Goal: Information Seeking & Learning: Compare options

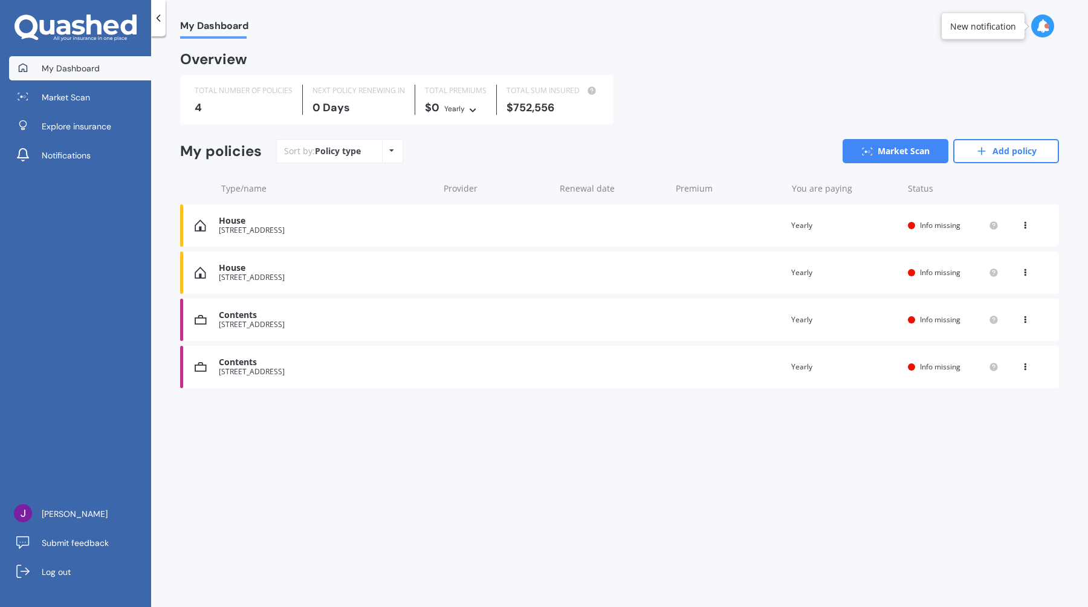
click at [892, 166] on div "My policies Sort by: Policy type Policy type Alphabetical Date added Renewing n…" at bounding box center [619, 156] width 879 height 34
click at [892, 163] on link "Market Scan" at bounding box center [896, 151] width 106 height 24
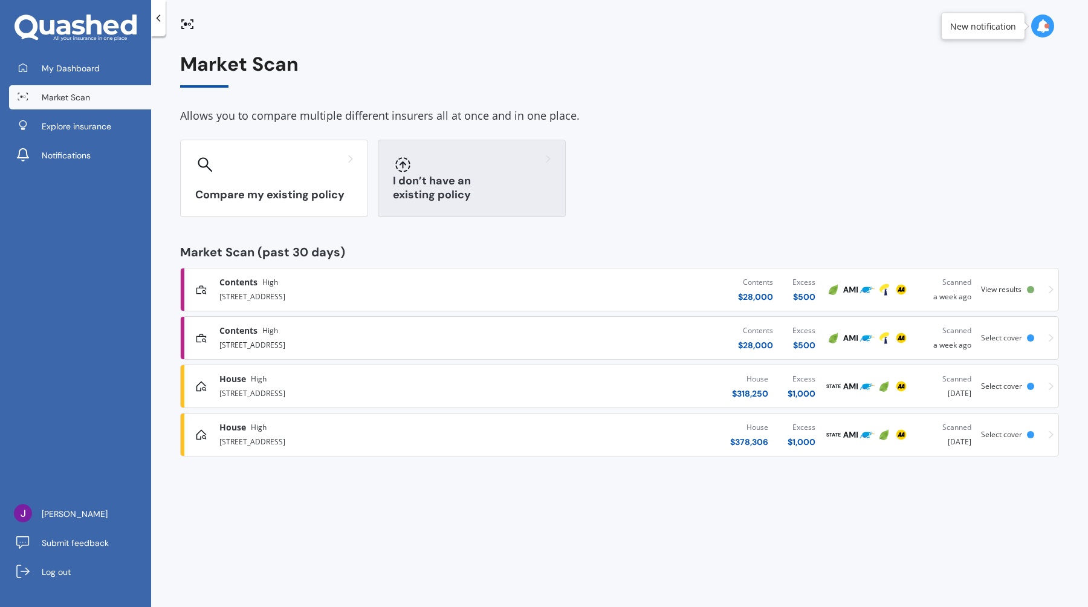
click at [490, 172] on div at bounding box center [472, 164] width 158 height 19
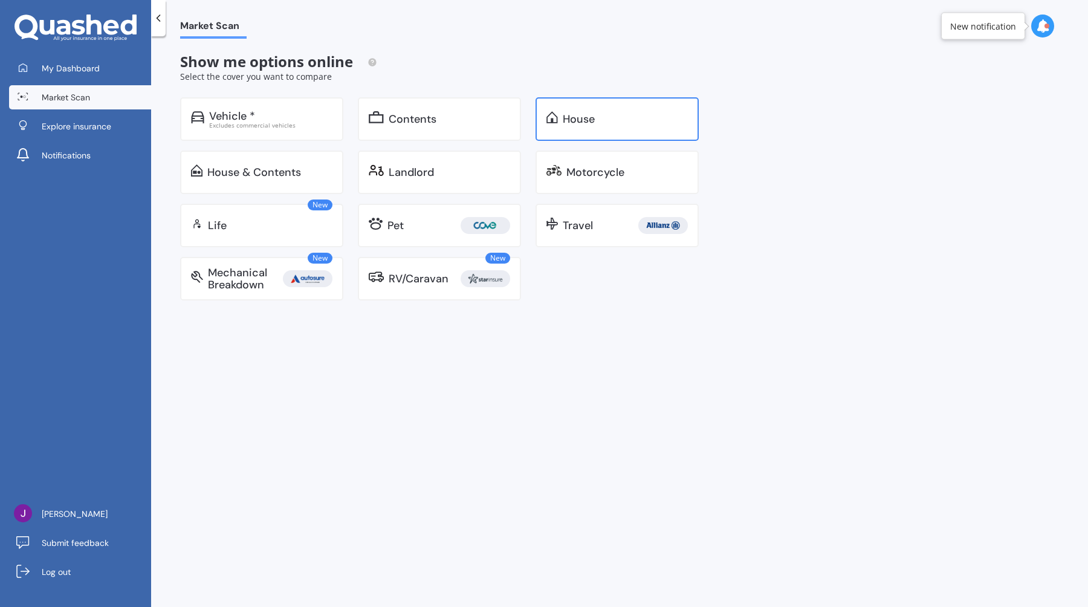
click at [573, 127] on div "House" at bounding box center [617, 119] width 163 height 44
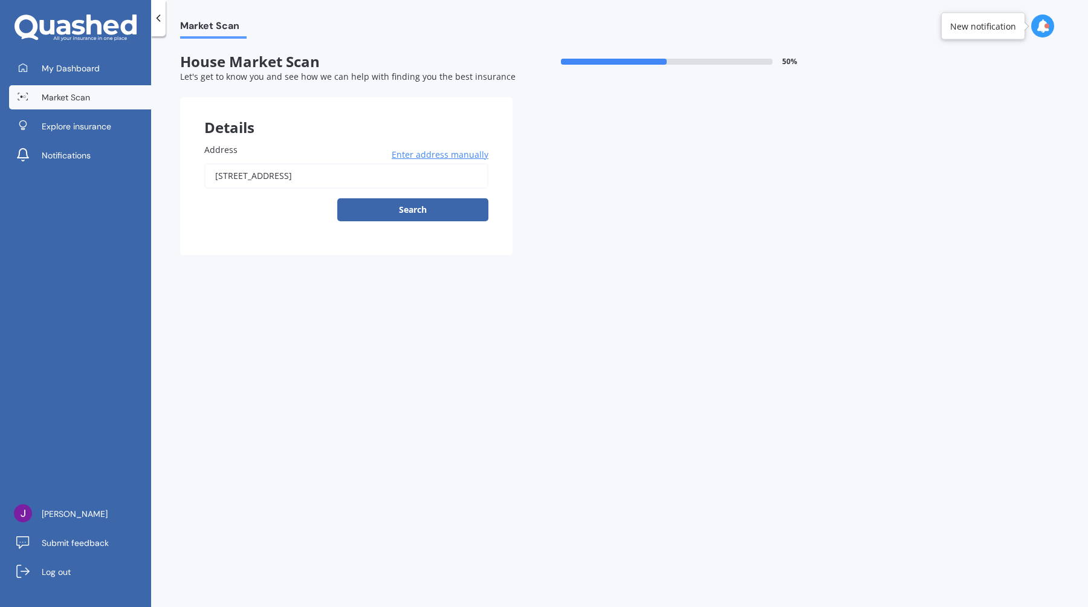
click at [349, 180] on input "[STREET_ADDRESS]" at bounding box center [346, 175] width 284 height 25
type input "[STREET_ADDRESS]"
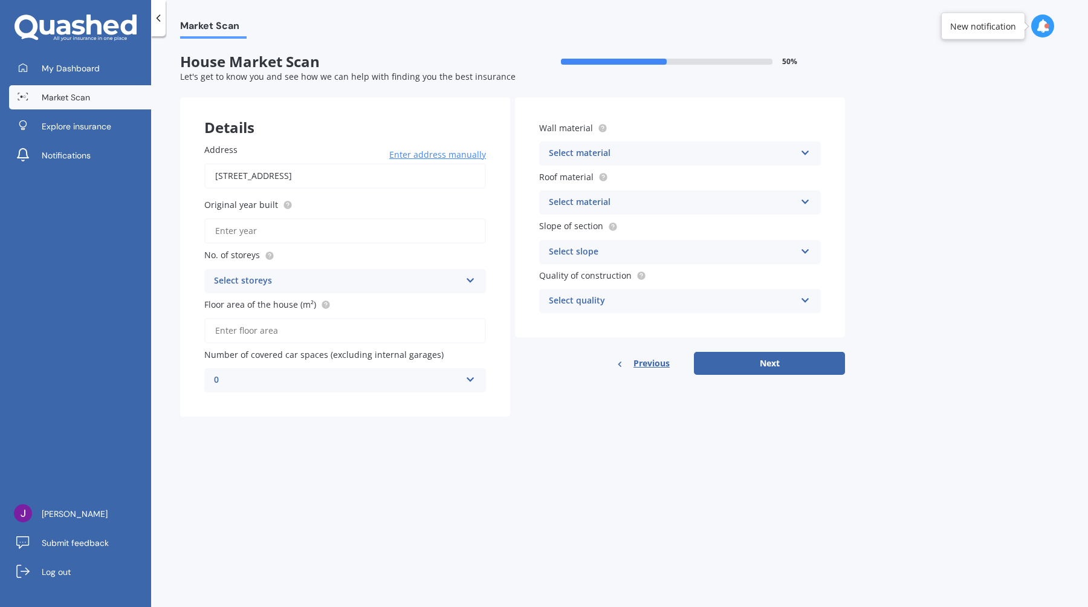
click at [305, 226] on input "Original year built" at bounding box center [345, 230] width 282 height 25
type input "2025"
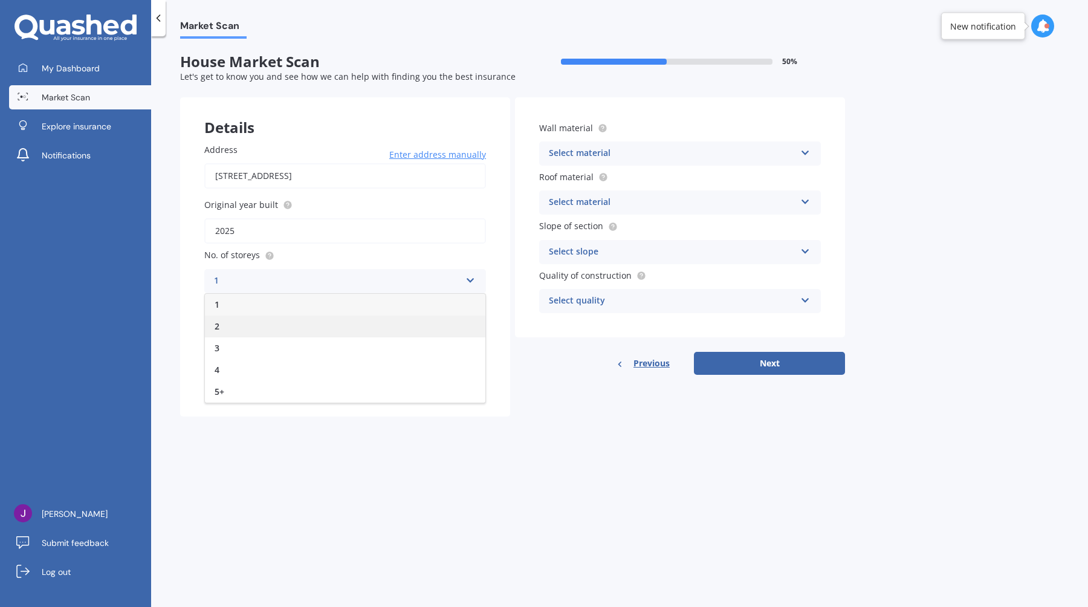
click at [257, 330] on div "2" at bounding box center [345, 327] width 281 height 22
click at [257, 330] on input "Floor area of the house (m²)" at bounding box center [345, 330] width 282 height 25
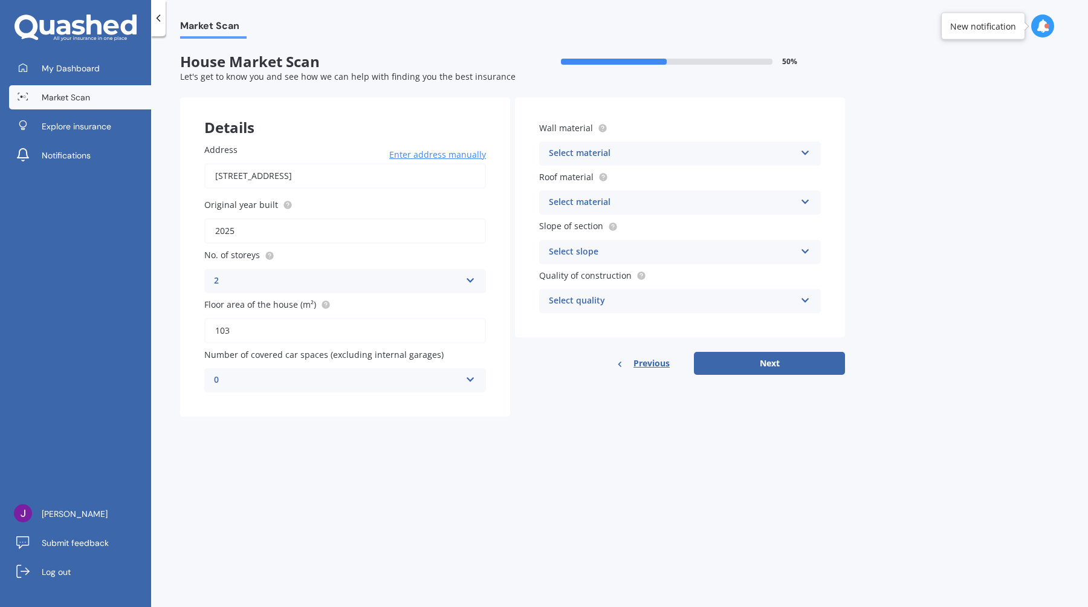
type input "103"
click at [282, 401] on div "0" at bounding box center [345, 404] width 281 height 22
click at [589, 147] on div "Select material" at bounding box center [672, 153] width 247 height 15
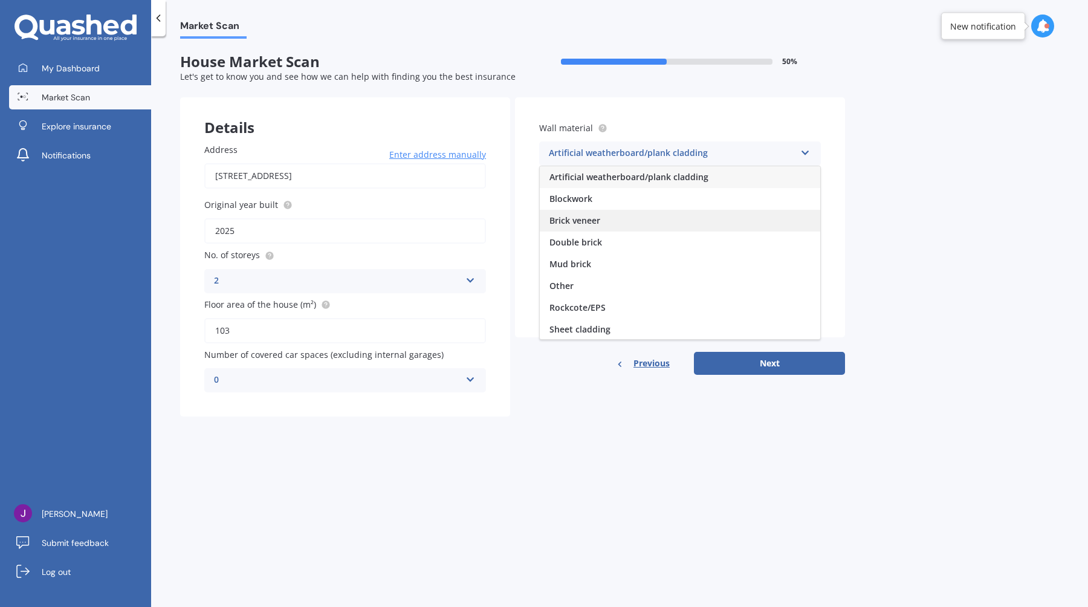
click at [615, 230] on div "Brick veneer" at bounding box center [680, 221] width 281 height 22
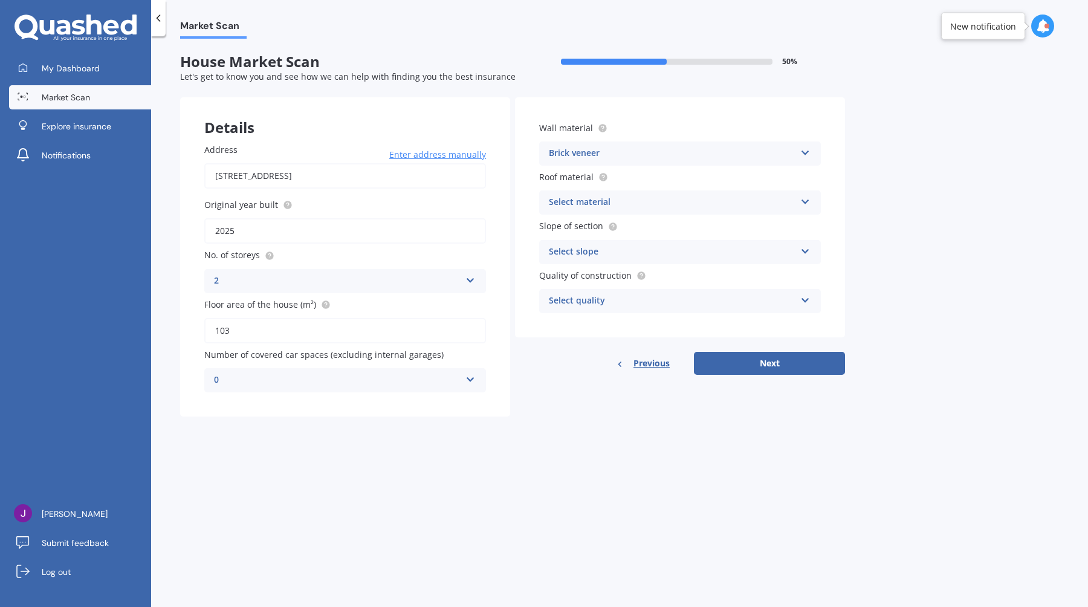
click at [606, 201] on div "Select material" at bounding box center [672, 202] width 247 height 15
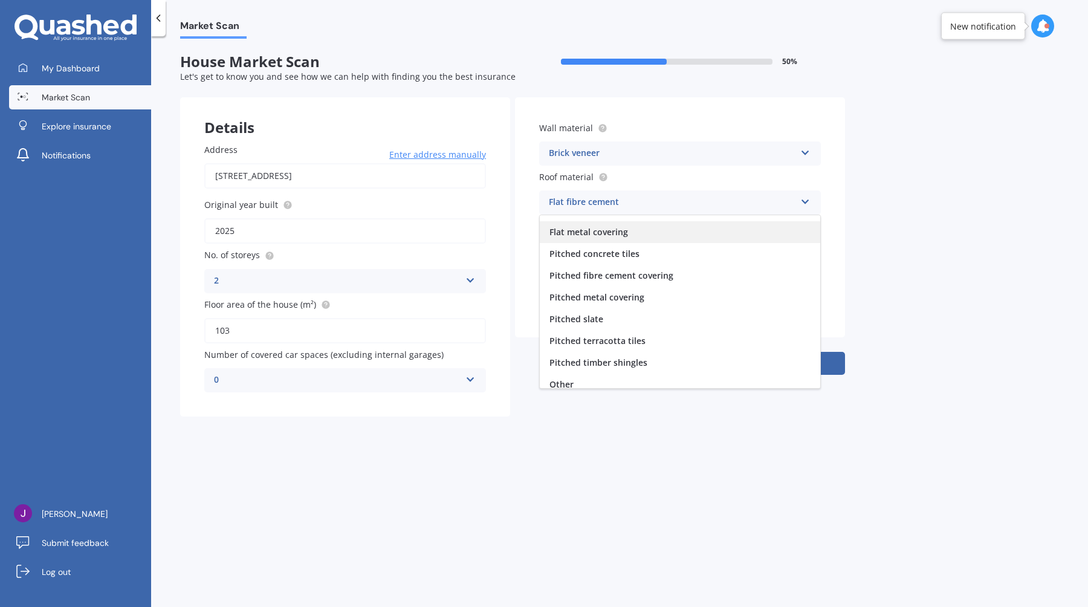
scroll to position [39, 0]
click at [653, 298] on div "Pitched metal covering" at bounding box center [680, 296] width 281 height 22
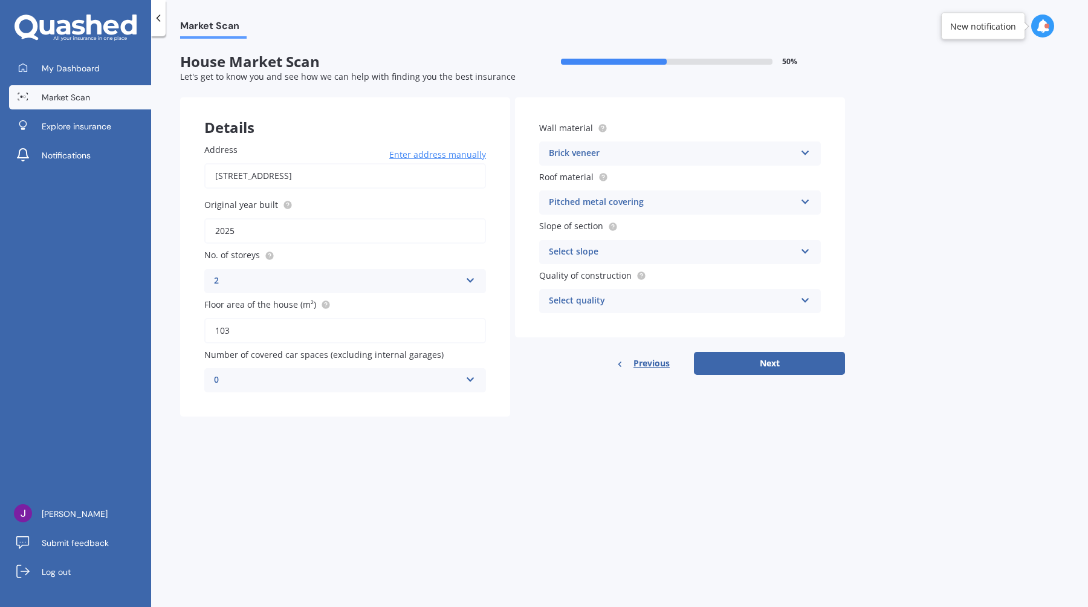
click at [612, 259] on div "Select slope" at bounding box center [672, 252] width 247 height 15
click at [609, 271] on span "Flat or gentle slope (up to about 5°)" at bounding box center [624, 275] width 148 height 11
click at [600, 313] on div "Select quality Standard High Prestige" at bounding box center [680, 301] width 282 height 24
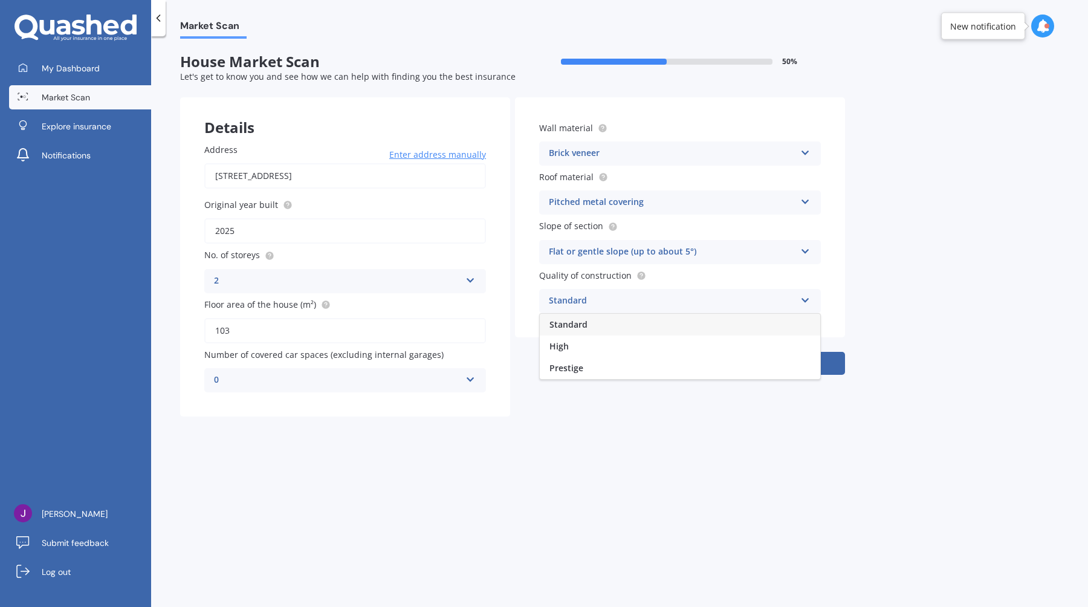
click at [595, 333] on div "Standard" at bounding box center [680, 325] width 281 height 22
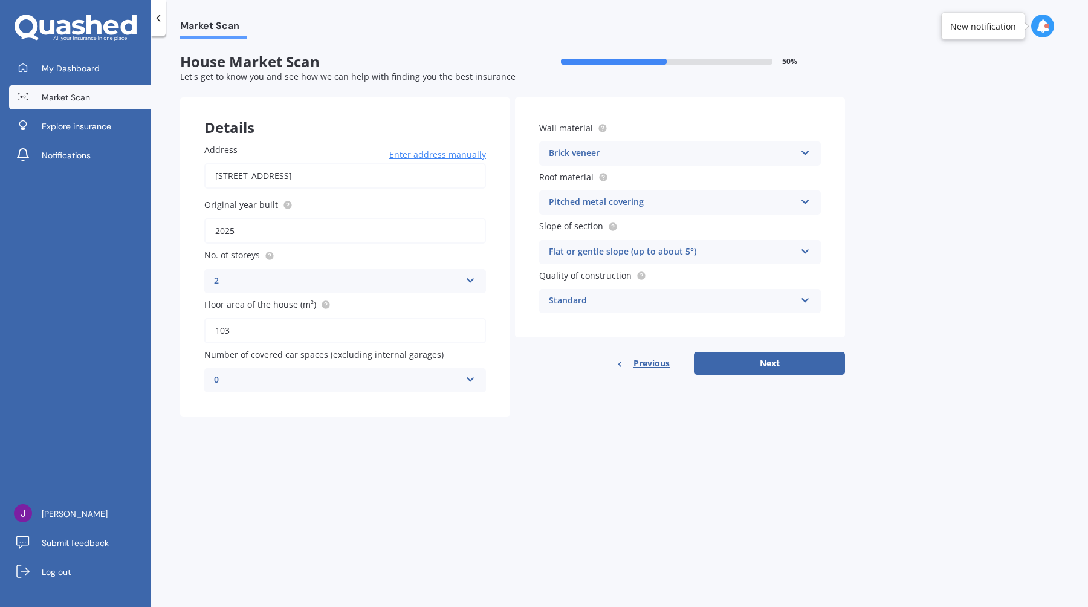
click at [627, 158] on div "Brick veneer" at bounding box center [672, 153] width 247 height 15
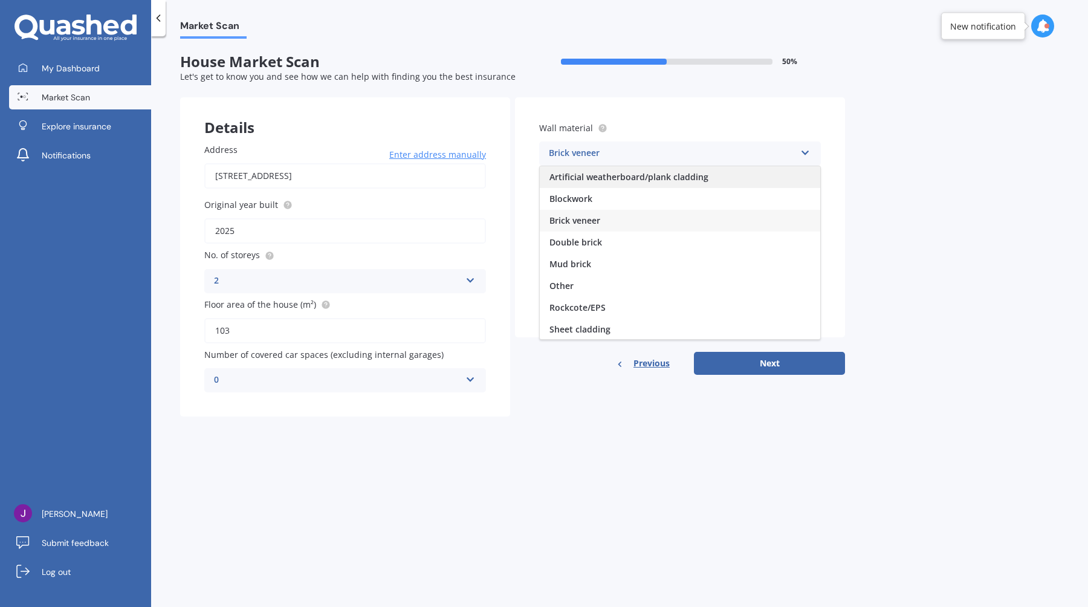
click at [641, 181] on span "Artificial weatherboard/plank cladding" at bounding box center [629, 176] width 159 height 11
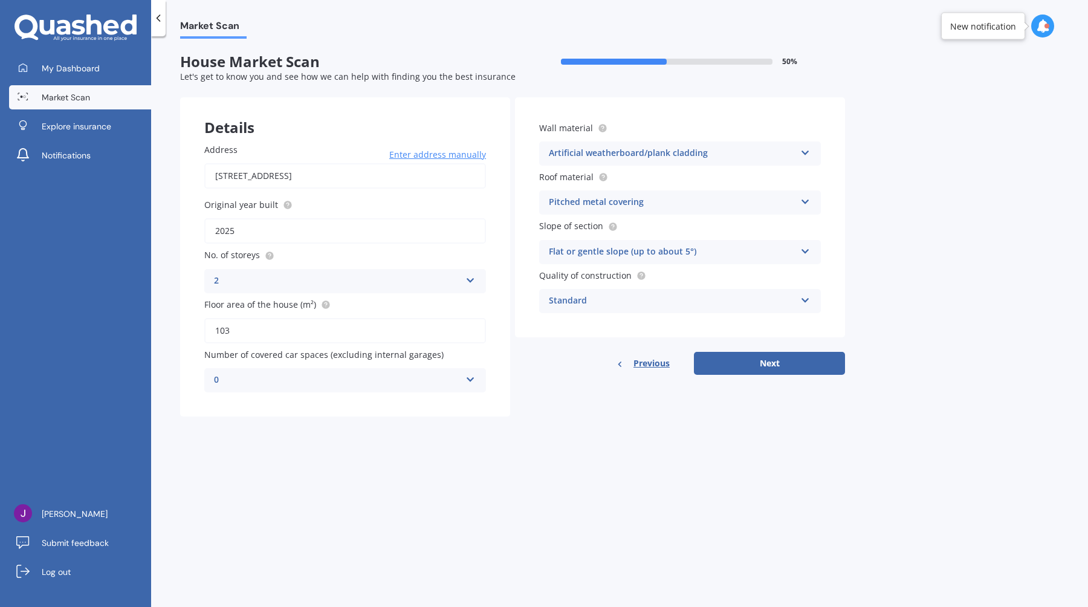
click at [651, 140] on div "Wall material Artificial weatherboard/plank cladding Artificial weatherboard/pl…" at bounding box center [680, 144] width 282 height 44
click at [651, 147] on div "Artificial weatherboard/plank cladding" at bounding box center [672, 153] width 247 height 15
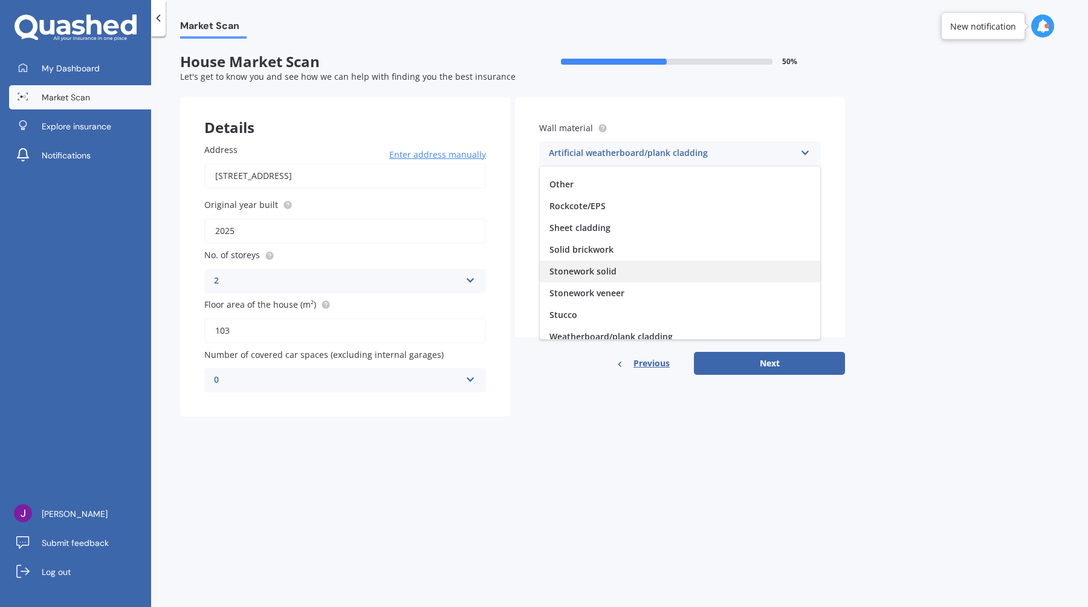
scroll to position [110, 0]
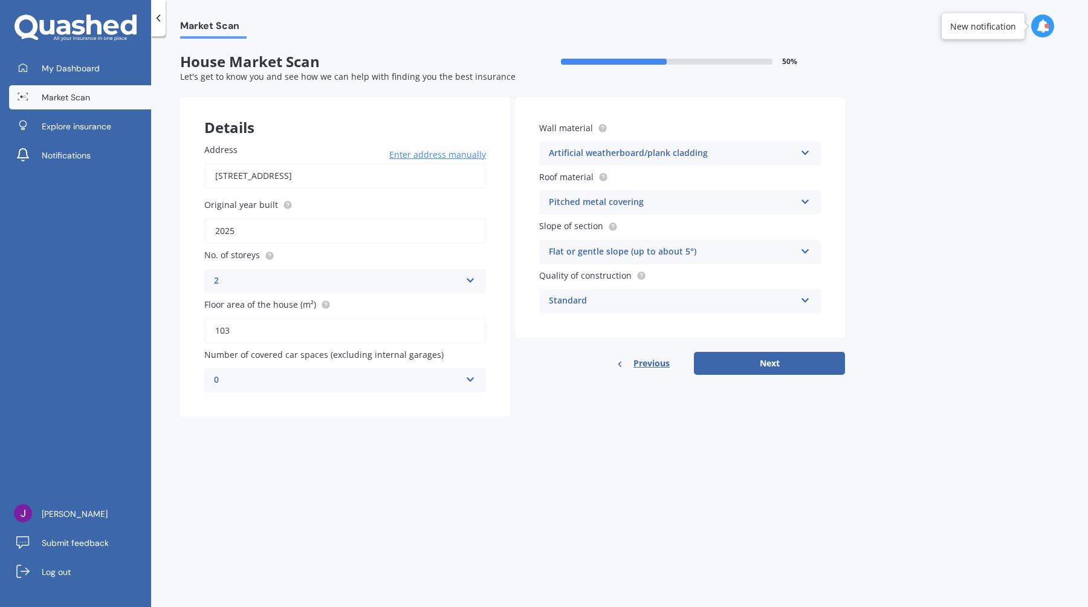
click at [873, 189] on div "Market Scan House Market Scan 50 % Let's get to know you and see how we can hel…" at bounding box center [619, 324] width 937 height 571
click at [654, 199] on div "Pitched metal covering" at bounding box center [672, 202] width 247 height 15
click at [638, 164] on div "Artificial weatherboard/plank cladding Artificial weatherboard/plank cladding B…" at bounding box center [680, 153] width 282 height 24
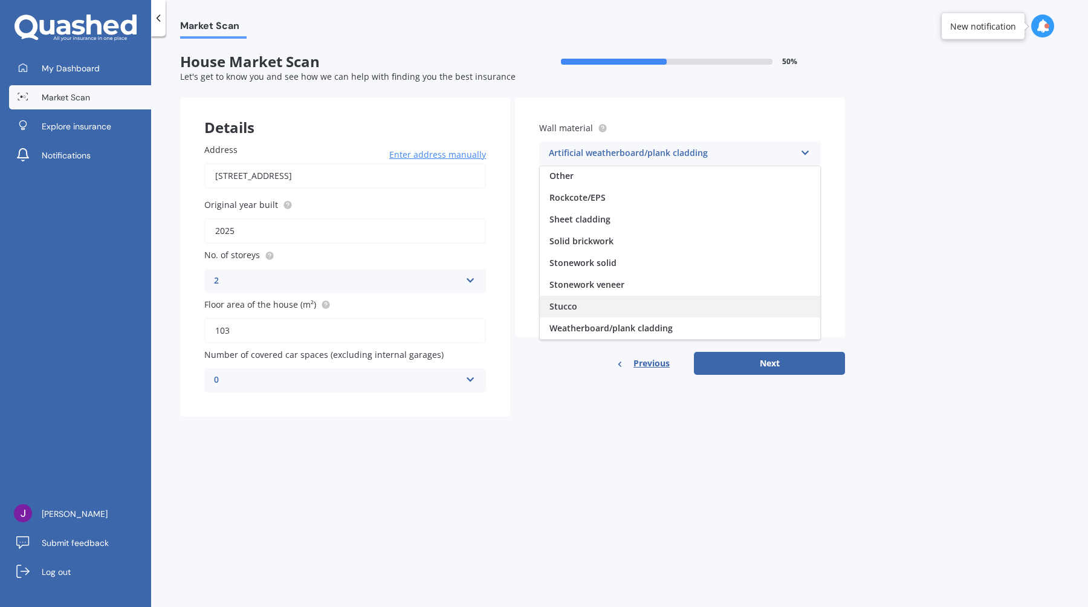
scroll to position [0, 0]
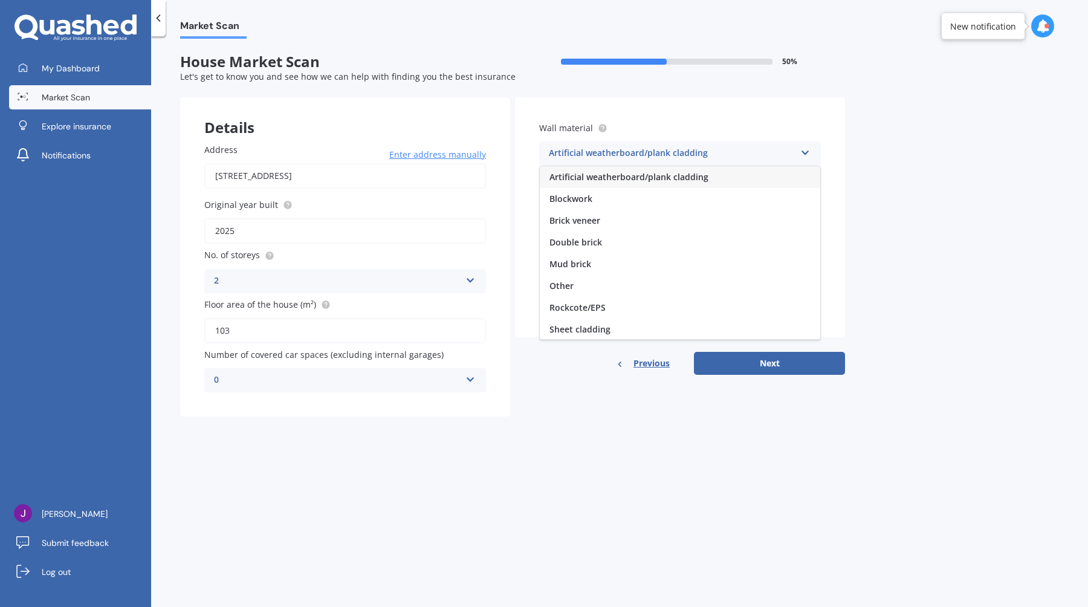
click at [620, 176] on span "Artificial weatherboard/plank cladding" at bounding box center [629, 176] width 159 height 11
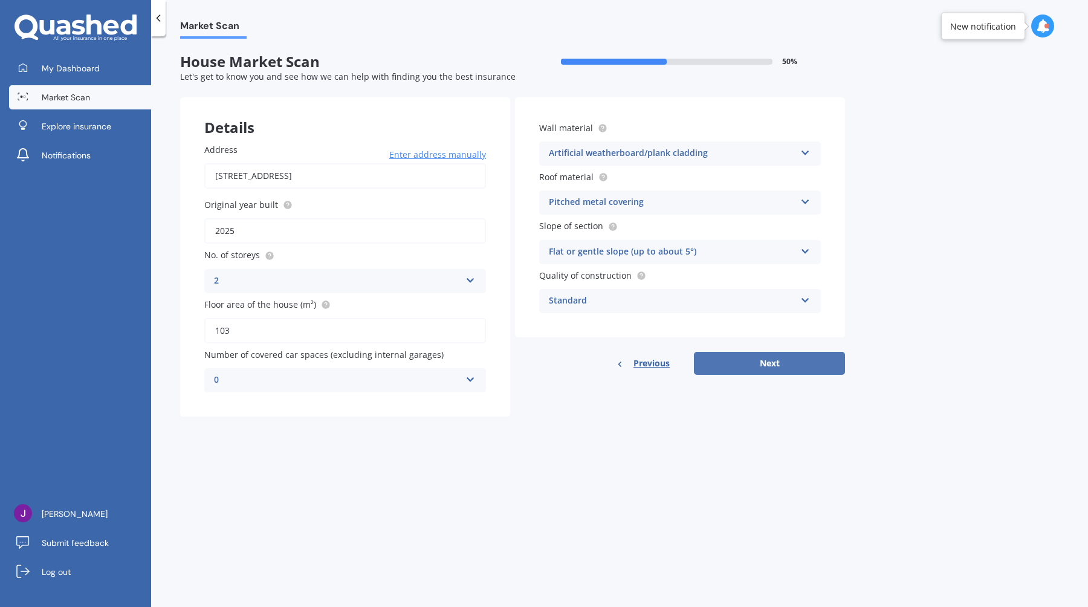
click at [781, 358] on button "Next" at bounding box center [769, 363] width 151 height 23
select select "17"
select select "10"
select select "1994"
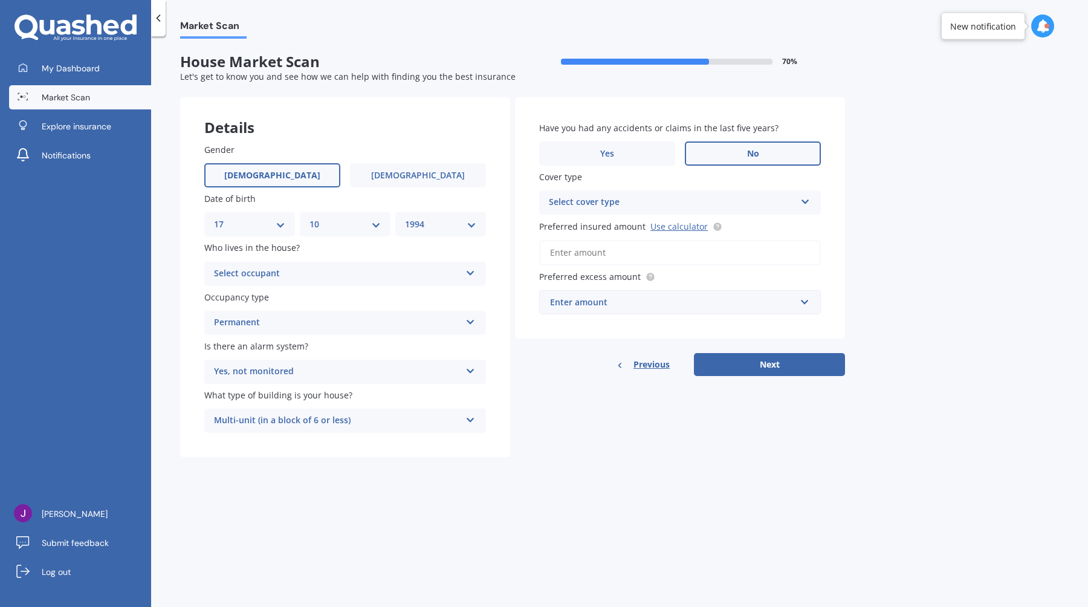
click at [273, 273] on div "Select occupant" at bounding box center [337, 274] width 247 height 15
click at [266, 315] on span "Owner + Boarder" at bounding box center [250, 318] width 70 height 11
click at [268, 331] on div "Permanent Permanent Holiday (without tenancy)" at bounding box center [345, 323] width 282 height 24
click at [262, 349] on div "Permanent" at bounding box center [345, 347] width 281 height 22
click at [572, 199] on div "Select cover type" at bounding box center [672, 202] width 247 height 15
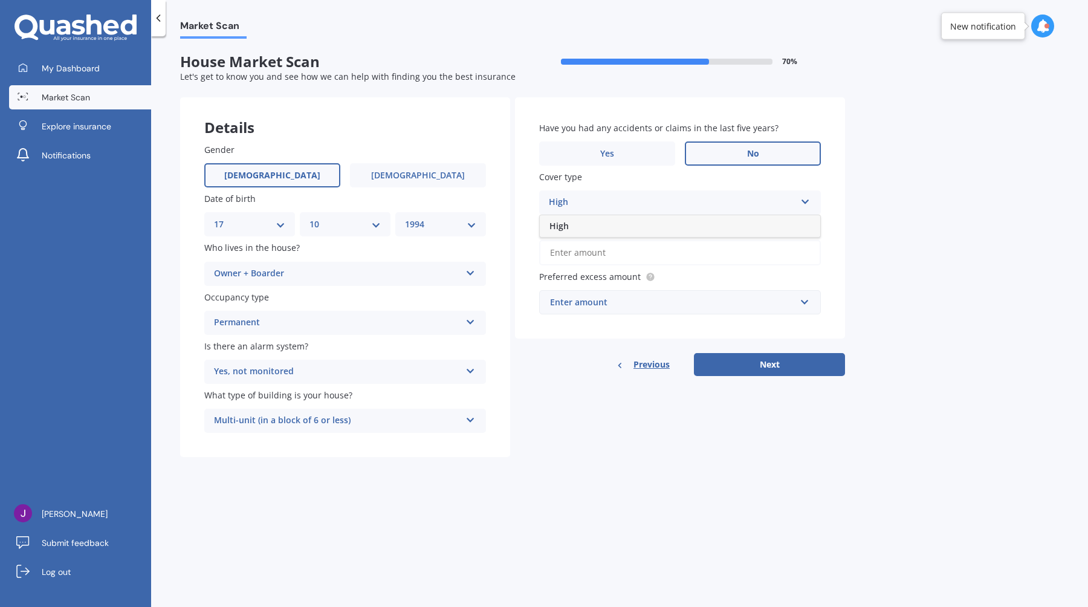
click at [585, 223] on div "High" at bounding box center [680, 226] width 281 height 22
click at [600, 255] on input "Preferred insured amount Use calculator" at bounding box center [680, 252] width 282 height 25
click at [588, 229] on span "Preferred insured amount" at bounding box center [592, 226] width 106 height 11
click at [588, 240] on input "Preferred insured amount Use calculator" at bounding box center [680, 252] width 282 height 25
click at [678, 229] on link "Use calculator" at bounding box center [679, 226] width 57 height 11
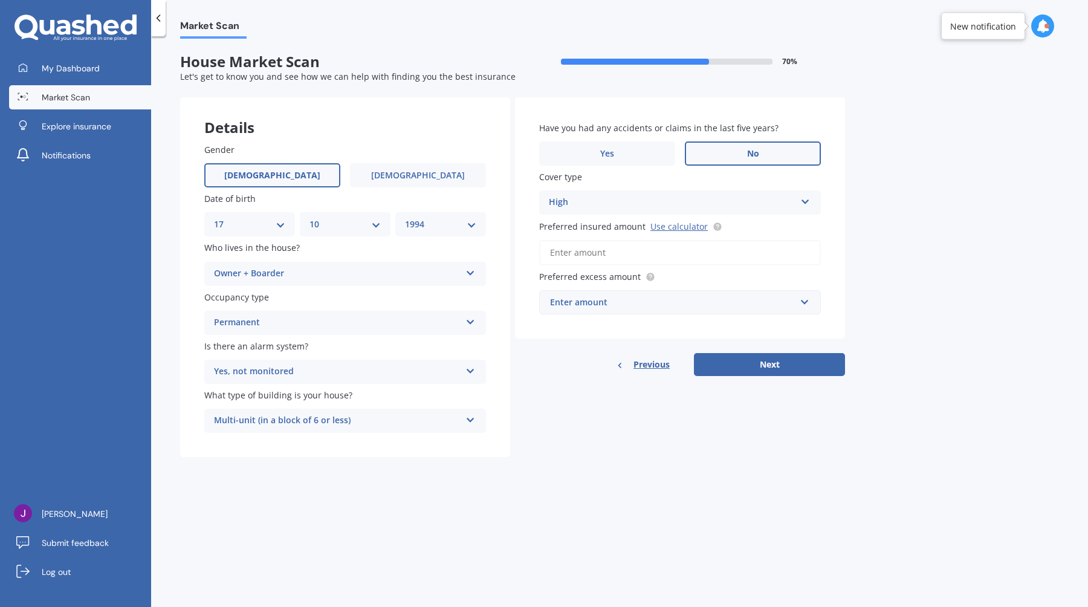
click at [576, 253] on input "Preferred insured amount Use calculator" at bounding box center [680, 252] width 282 height 25
paste input "$387,544"
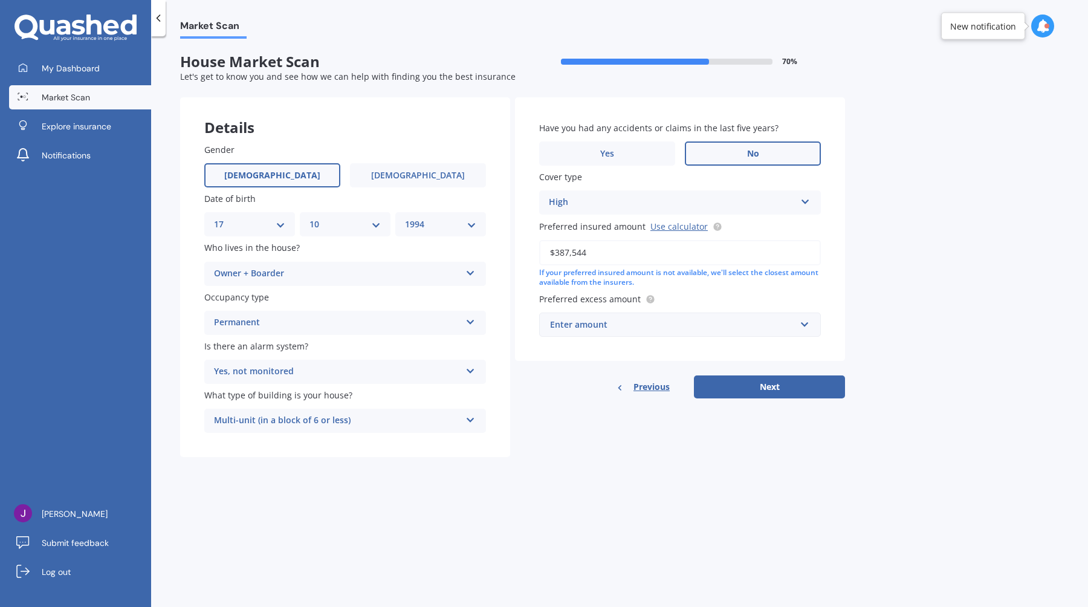
type input "$387,544"
click at [573, 326] on div "Enter amount" at bounding box center [672, 324] width 245 height 13
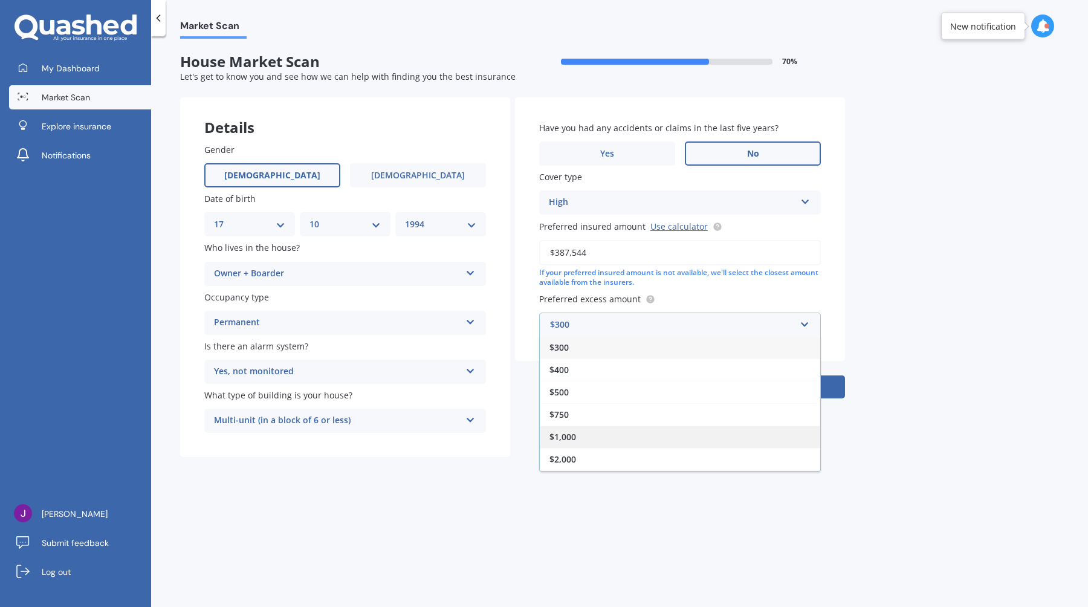
click at [576, 441] on span "$1,000" at bounding box center [563, 436] width 27 height 11
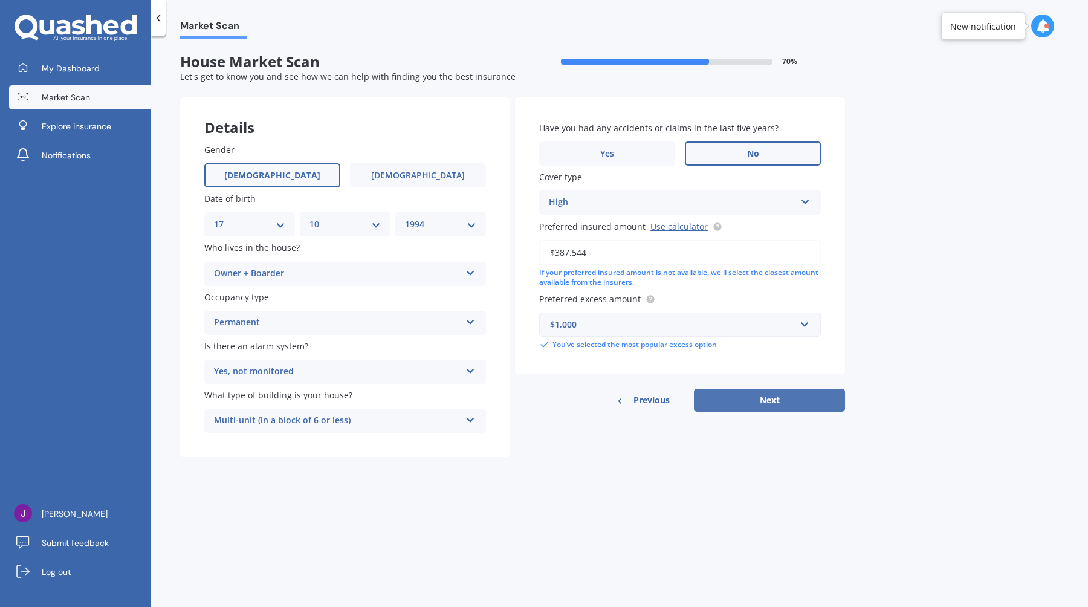
click at [733, 403] on button "Next" at bounding box center [769, 400] width 151 height 23
select select "17"
select select "10"
select select "1994"
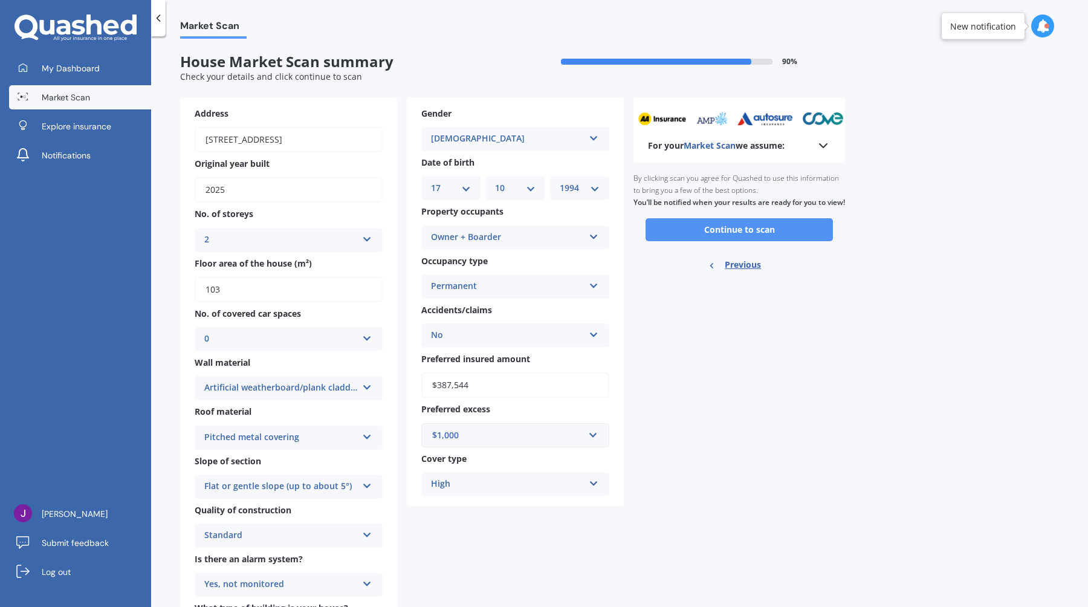
click at [681, 235] on button "Continue to scan" at bounding box center [739, 229] width 187 height 23
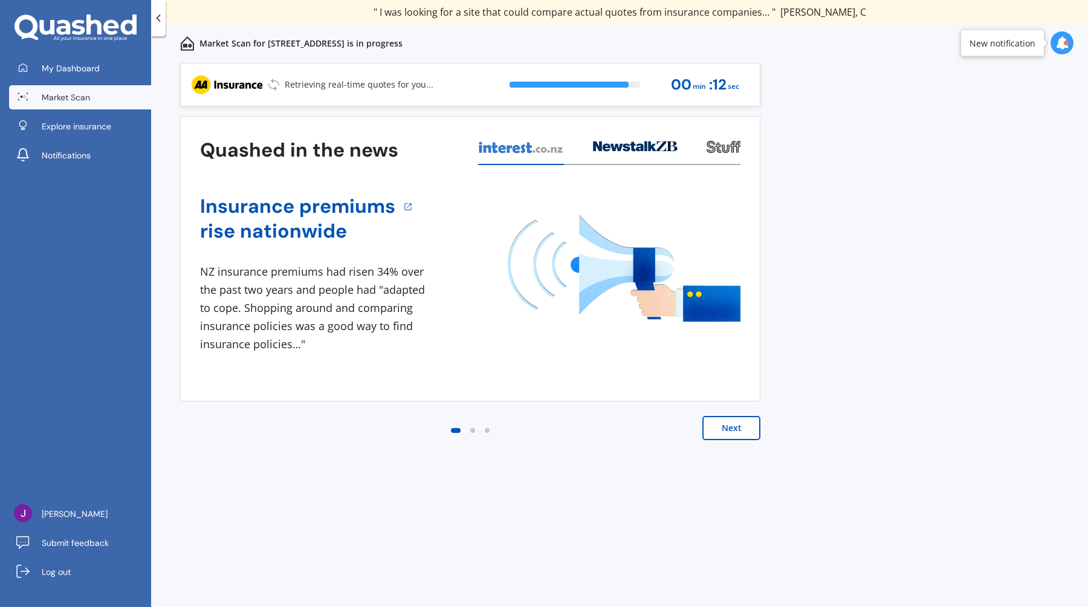
click at [732, 439] on button "Next" at bounding box center [732, 428] width 58 height 24
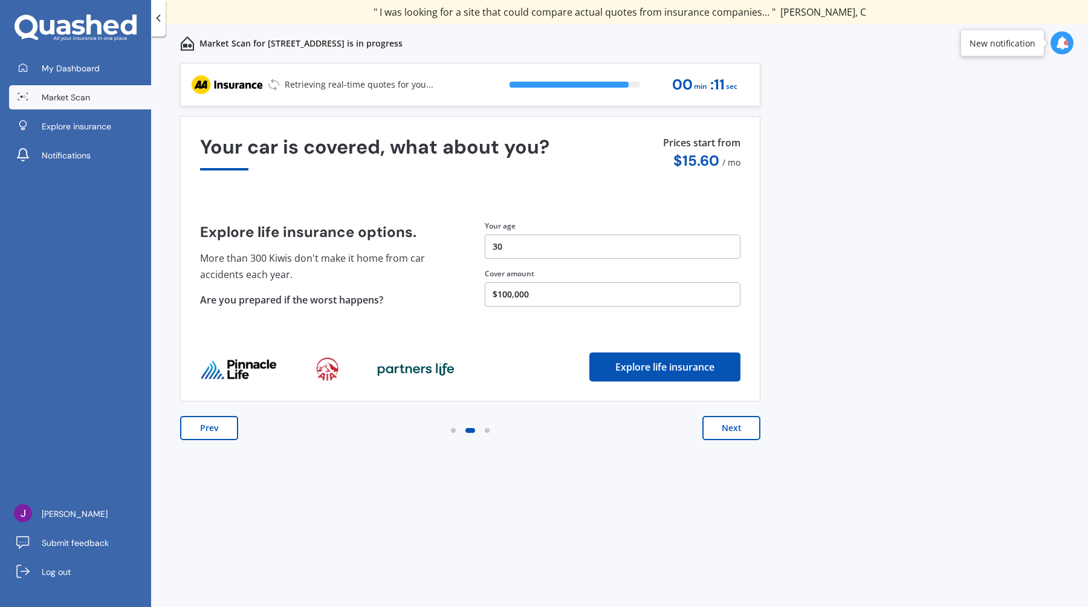
click at [737, 426] on button "Next" at bounding box center [732, 428] width 58 height 24
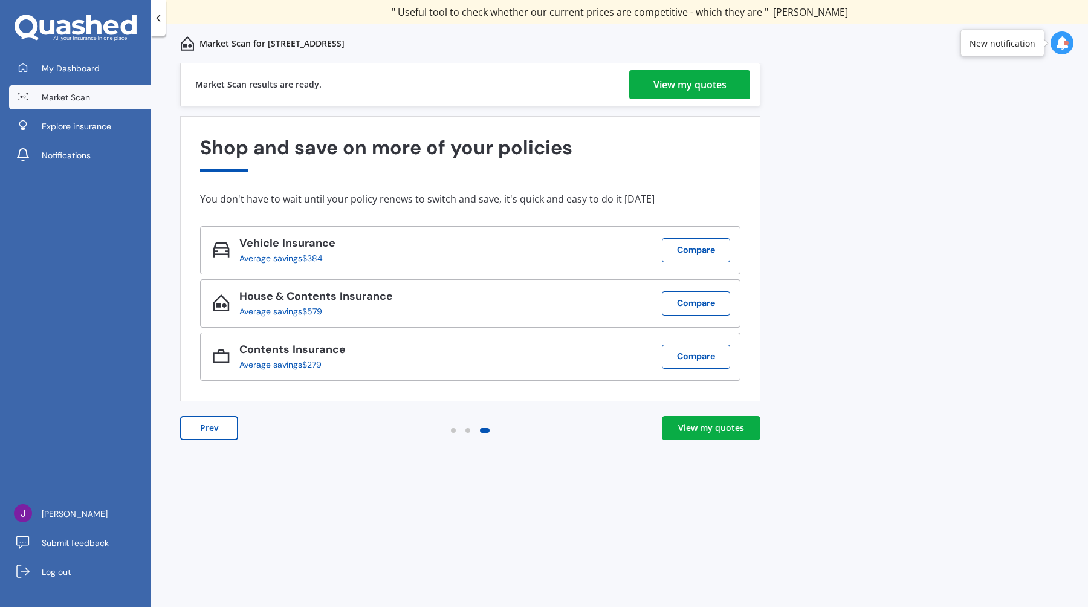
click at [737, 426] on div "View my quotes" at bounding box center [711, 428] width 66 height 12
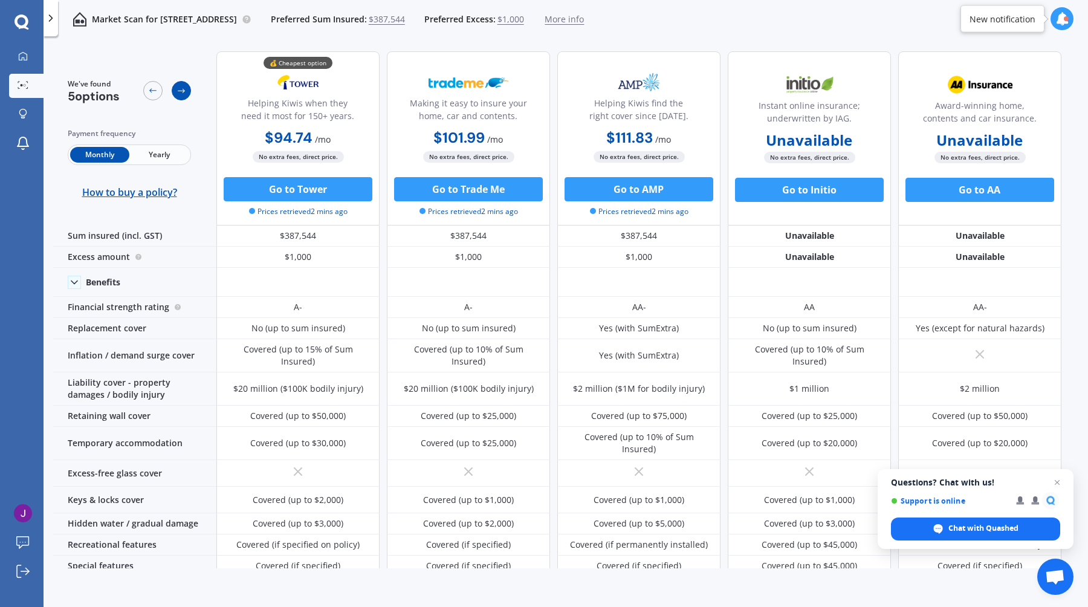
click at [179, 93] on icon at bounding box center [182, 91] width 10 height 10
click at [151, 93] on icon at bounding box center [153, 91] width 10 height 10
click at [161, 154] on span "Yearly" at bounding box center [158, 155] width 59 height 16
click at [104, 152] on span "Monthly" at bounding box center [99, 155] width 59 height 16
click at [151, 157] on span "Yearly" at bounding box center [158, 155] width 59 height 16
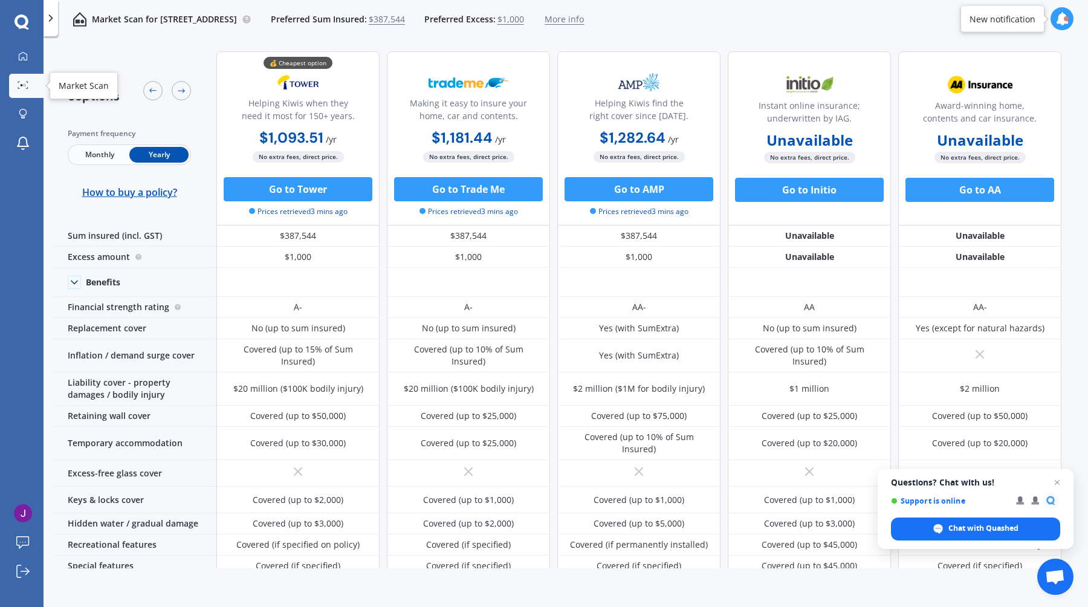
click at [25, 81] on icon at bounding box center [23, 85] width 11 height 8
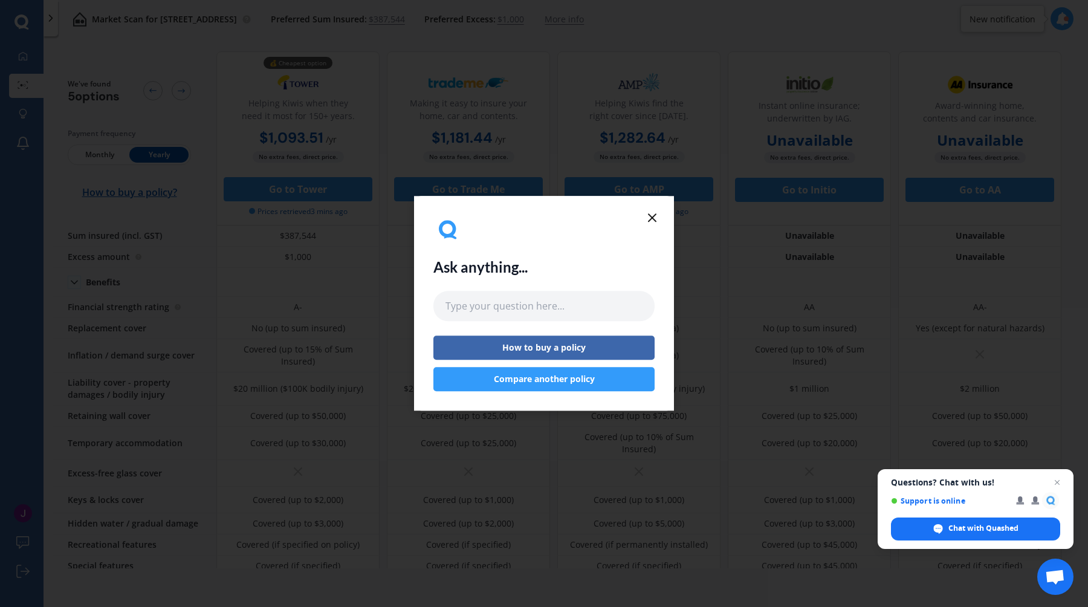
click at [654, 218] on line at bounding box center [652, 217] width 7 height 7
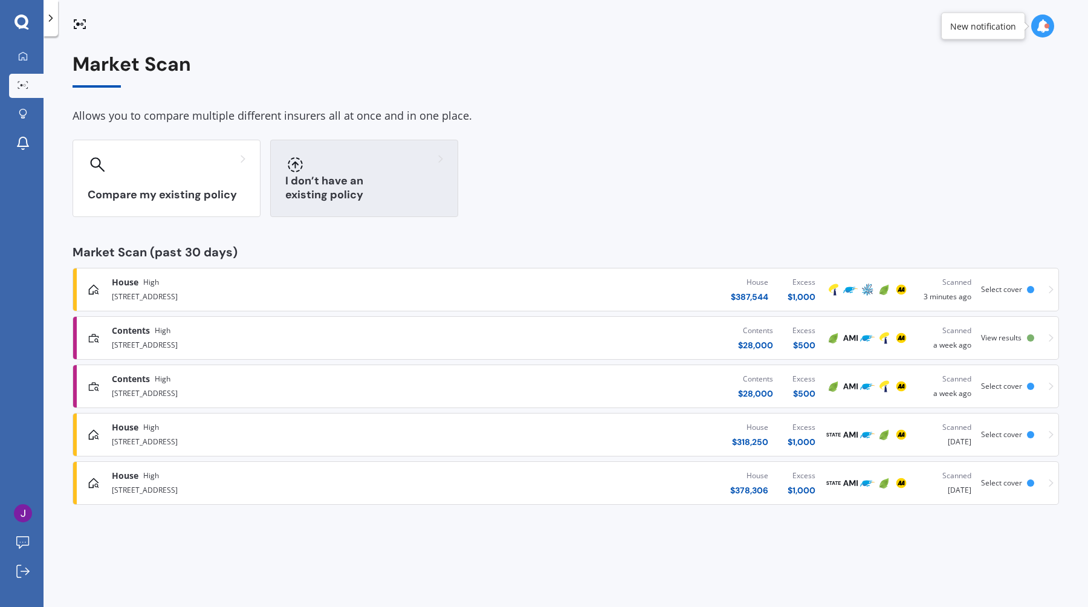
click at [311, 175] on div "I don’t have an existing policy" at bounding box center [364, 178] width 188 height 77
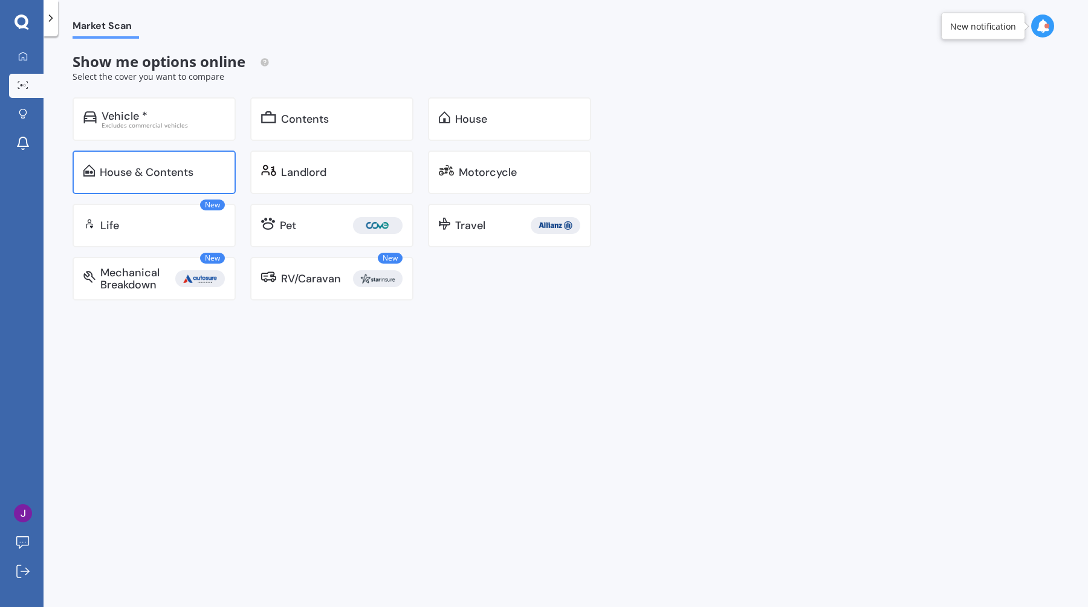
click at [189, 184] on div "House & Contents" at bounding box center [154, 173] width 163 height 44
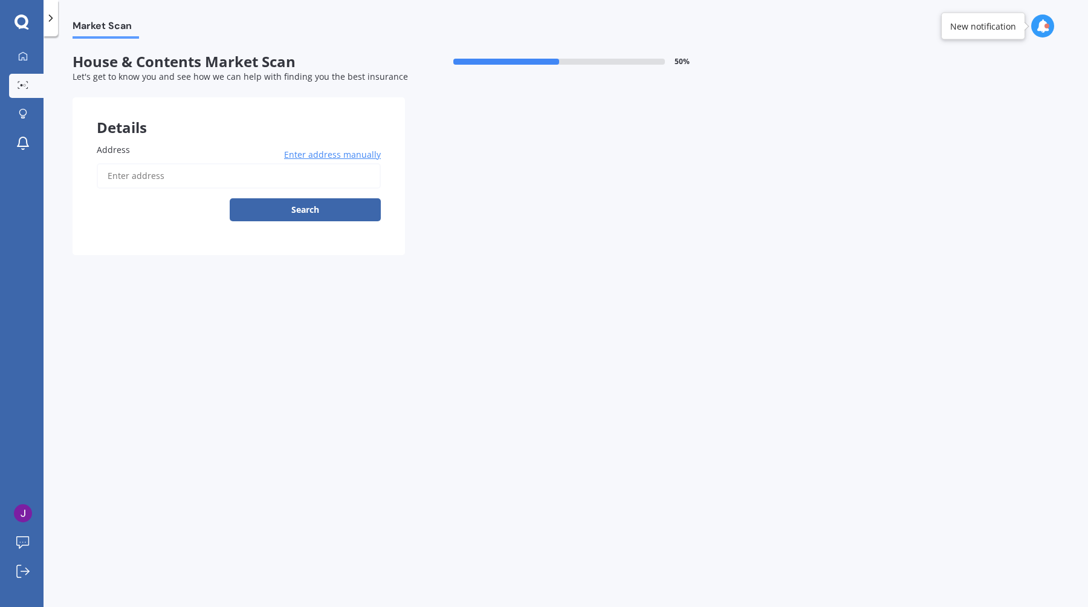
click at [180, 181] on input "Address" at bounding box center [239, 175] width 284 height 25
type input "[STREET_ADDRESS]"
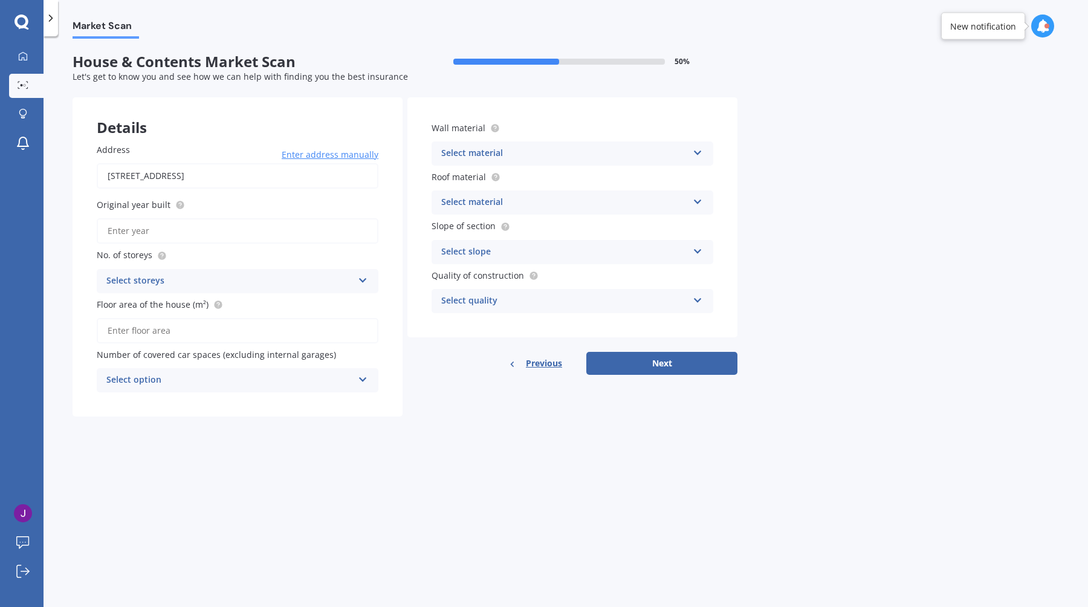
click at [255, 229] on input "Original year built" at bounding box center [238, 230] width 282 height 25
type input "2025"
click at [197, 286] on div "Select storeys" at bounding box center [229, 281] width 247 height 15
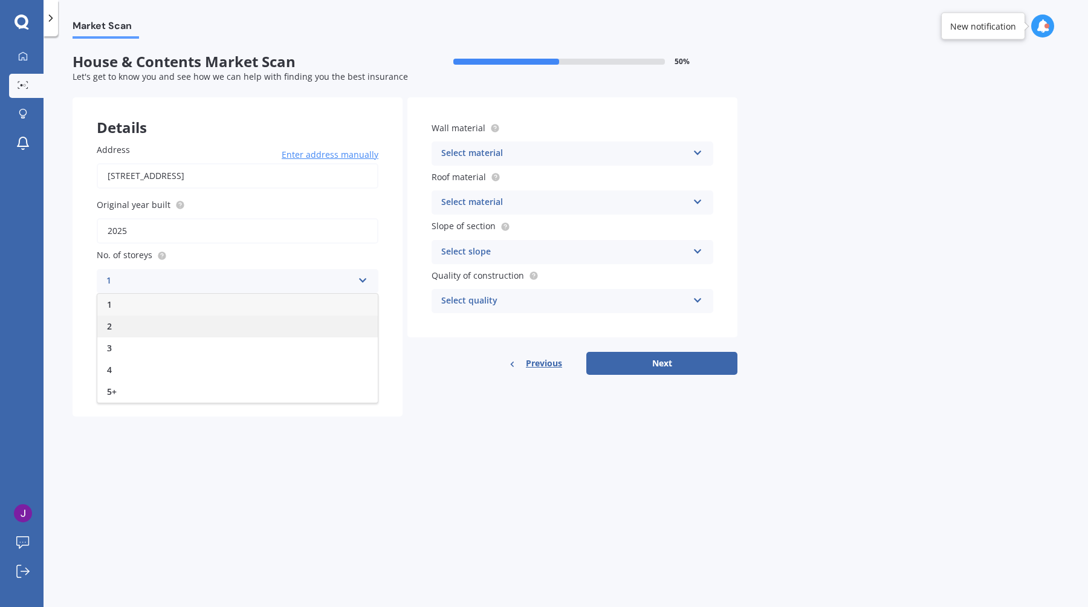
click at [184, 332] on div "2" at bounding box center [237, 327] width 281 height 22
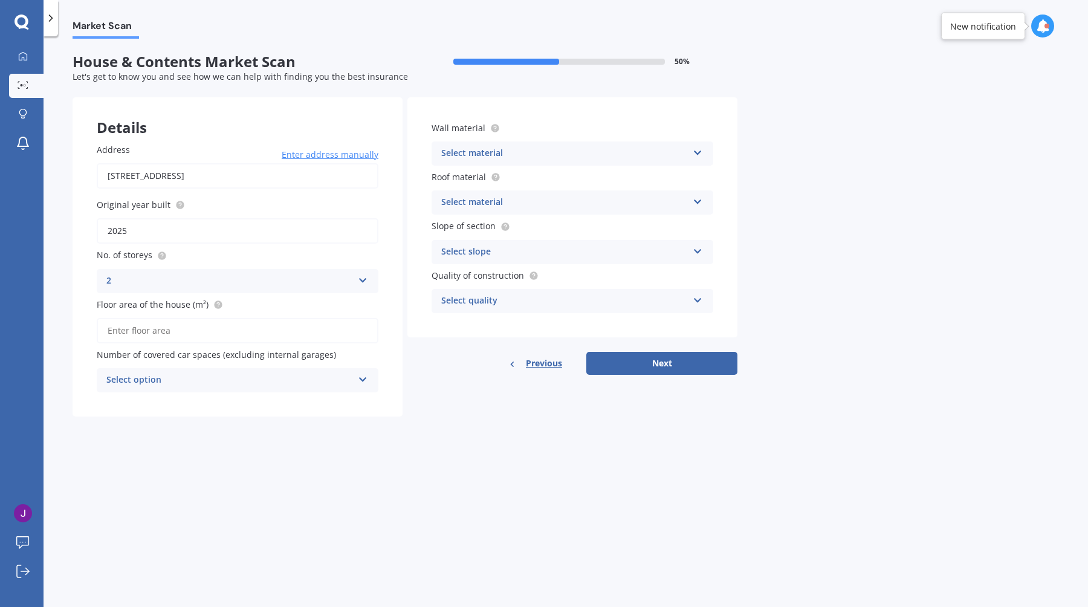
click at [183, 322] on input "Floor area of the house (m²)" at bounding box center [238, 330] width 282 height 25
type input "103"
click at [196, 384] on div "Select option" at bounding box center [229, 380] width 247 height 15
click at [189, 400] on div "0" at bounding box center [237, 404] width 281 height 22
click at [475, 160] on div "Select material" at bounding box center [564, 153] width 247 height 15
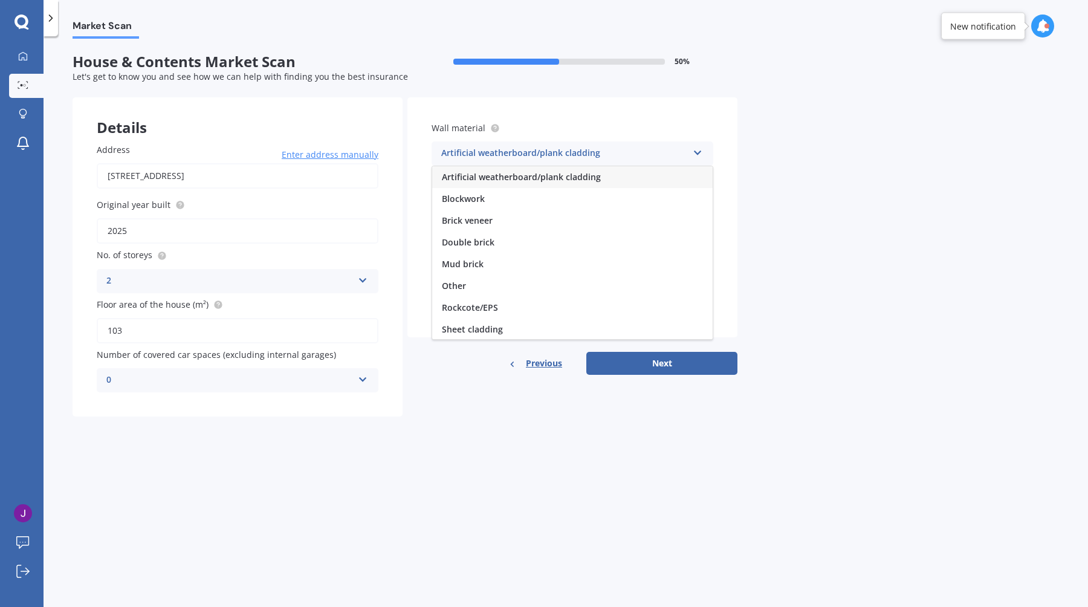
click at [479, 172] on span "Artificial weatherboard/plank cladding" at bounding box center [521, 176] width 159 height 11
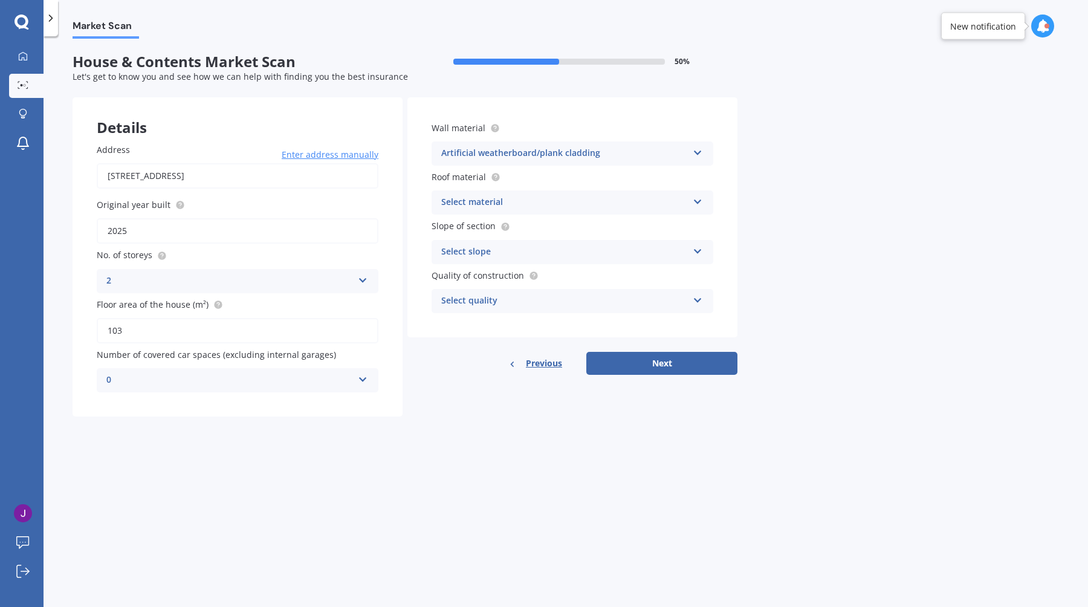
click at [474, 212] on div "Select material Flat fibre cement Flat membrane Flat metal covering Pitched con…" at bounding box center [573, 202] width 282 height 24
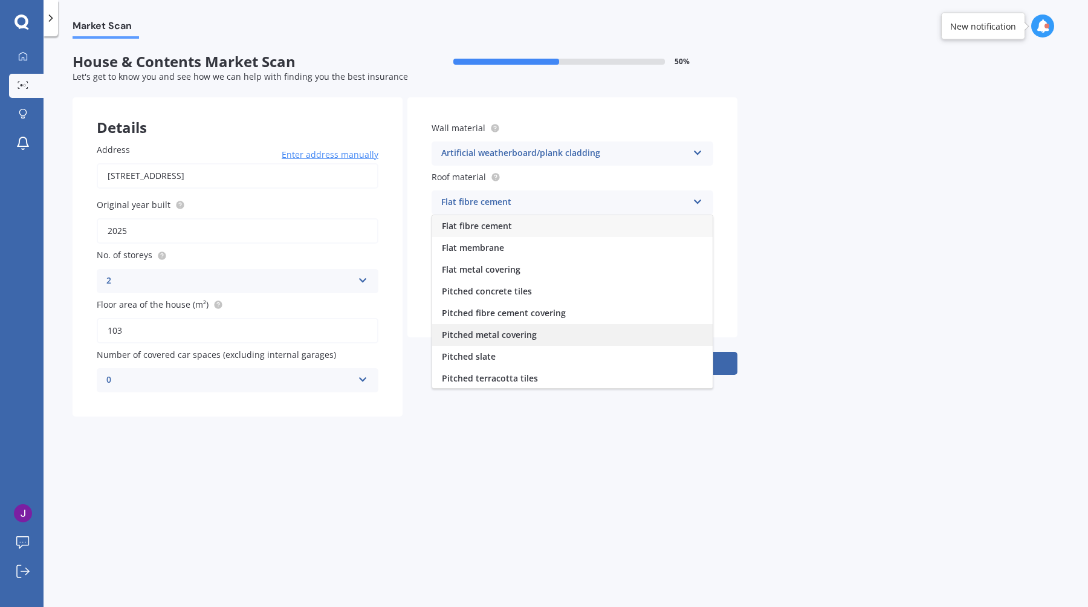
click at [501, 334] on span "Pitched metal covering" at bounding box center [489, 334] width 95 height 11
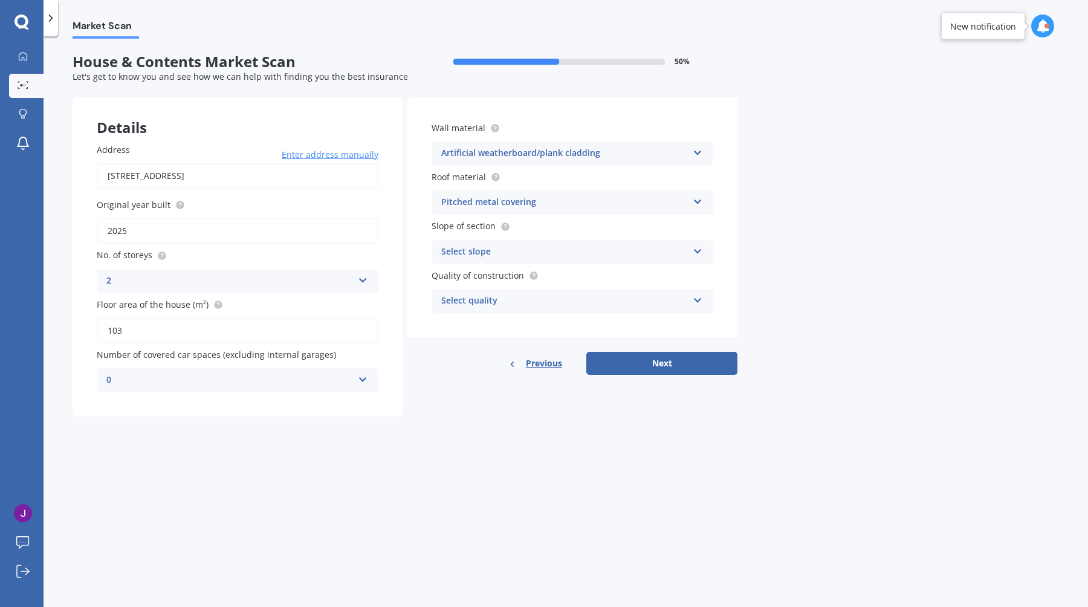
click at [493, 250] on div "Select slope" at bounding box center [564, 252] width 247 height 15
click at [484, 270] on span "Flat or gentle slope (up to about 5°)" at bounding box center [516, 275] width 148 height 11
click at [478, 301] on div "Select quality" at bounding box center [564, 301] width 247 height 15
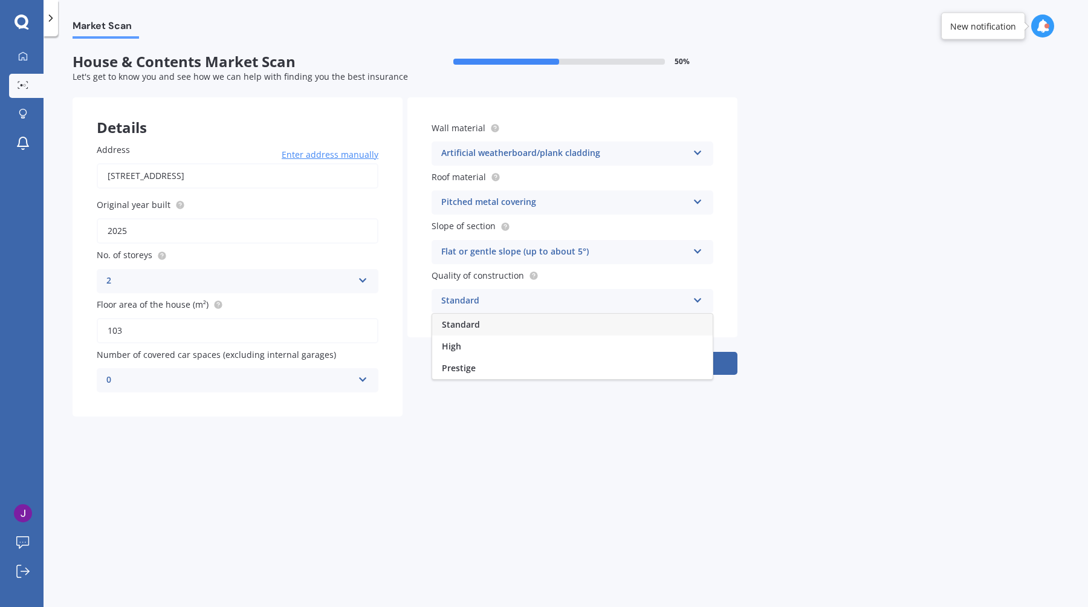
click at [480, 331] on div "Standard" at bounding box center [572, 325] width 281 height 22
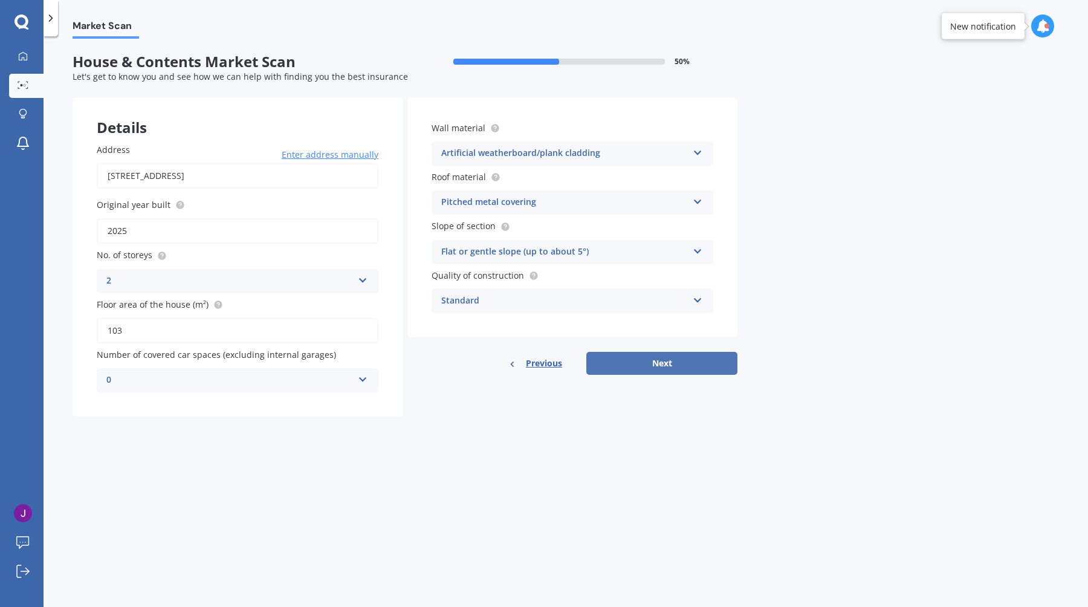
click at [724, 369] on button "Next" at bounding box center [661, 363] width 151 height 23
select select "17"
select select "10"
select select "1994"
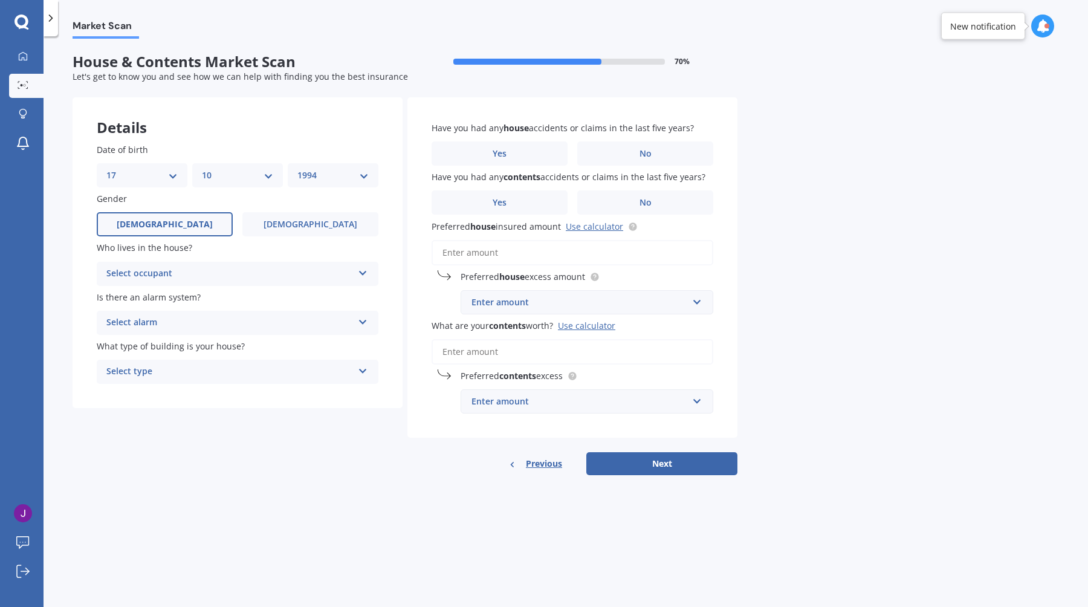
click at [498, 253] on input "Preferred house insured amount Use calculator" at bounding box center [573, 252] width 282 height 25
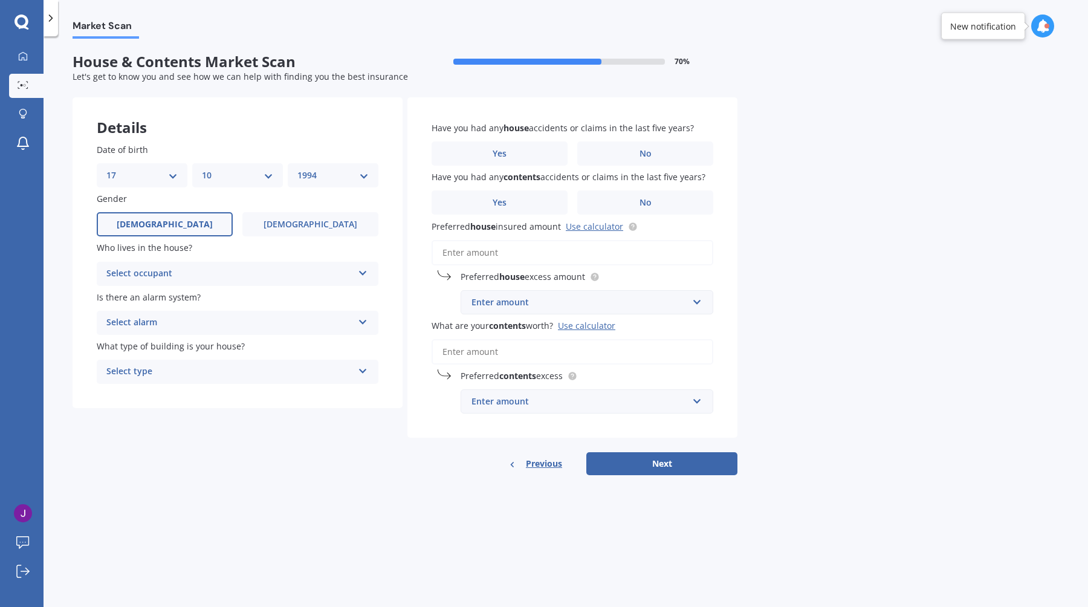
click at [498, 253] on input "Preferred house insured amount Use calculator" at bounding box center [573, 252] width 282 height 25
click at [248, 273] on div "Select occupant" at bounding box center [229, 274] width 247 height 15
click at [203, 322] on div "Owner + Boarder" at bounding box center [237, 319] width 281 height 22
click at [203, 317] on div "Select alarm" at bounding box center [229, 323] width 247 height 15
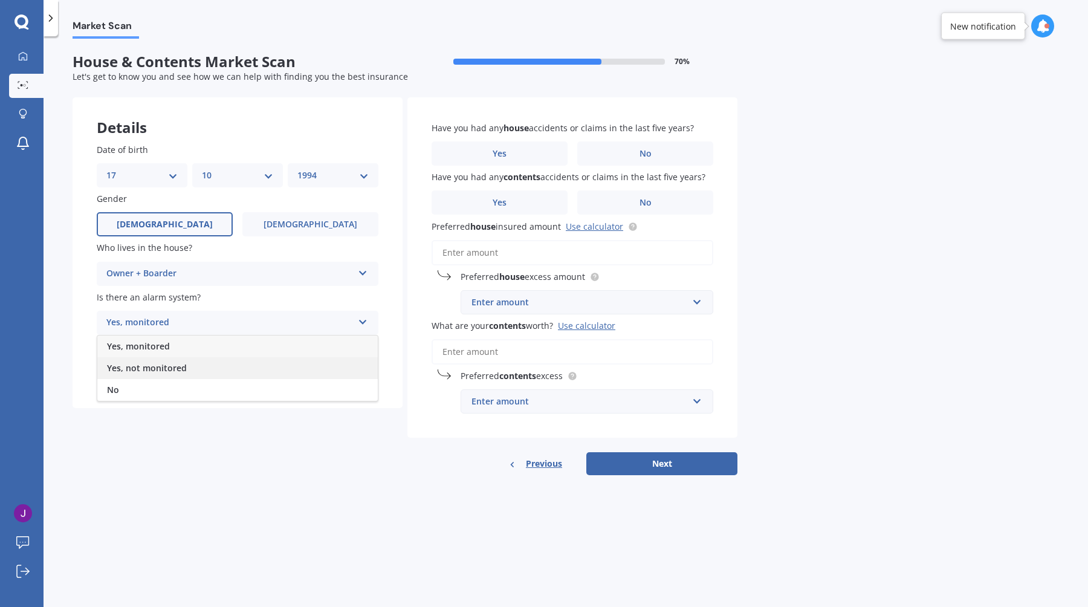
click at [207, 363] on div "Yes, not monitored" at bounding box center [237, 368] width 281 height 22
click at [203, 370] on div "Select type" at bounding box center [229, 372] width 247 height 15
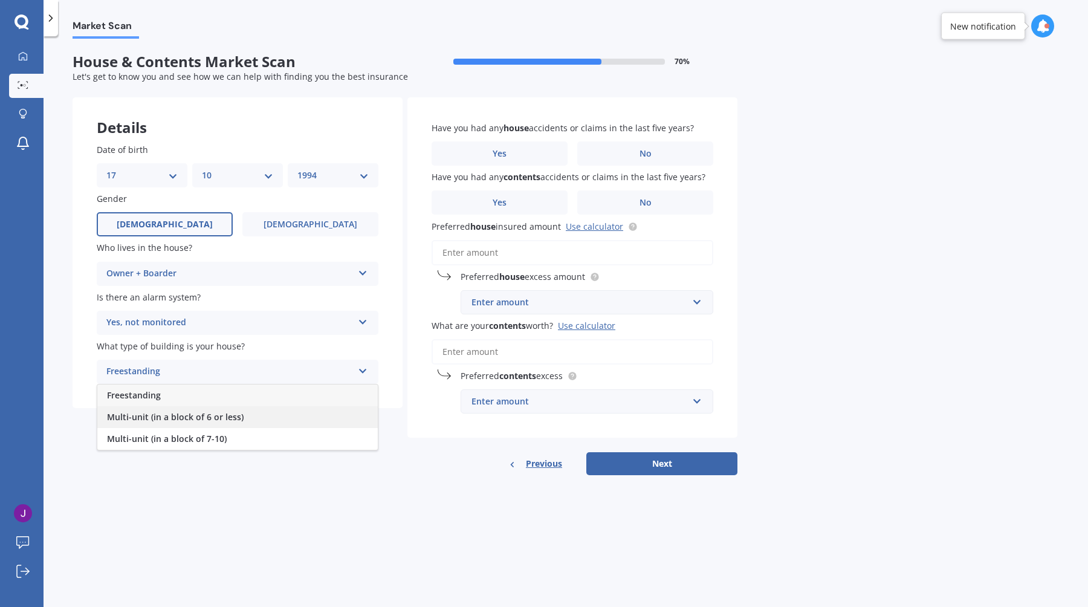
click at [195, 420] on span "Multi-unit (in a block of 6 or less)" at bounding box center [175, 416] width 137 height 11
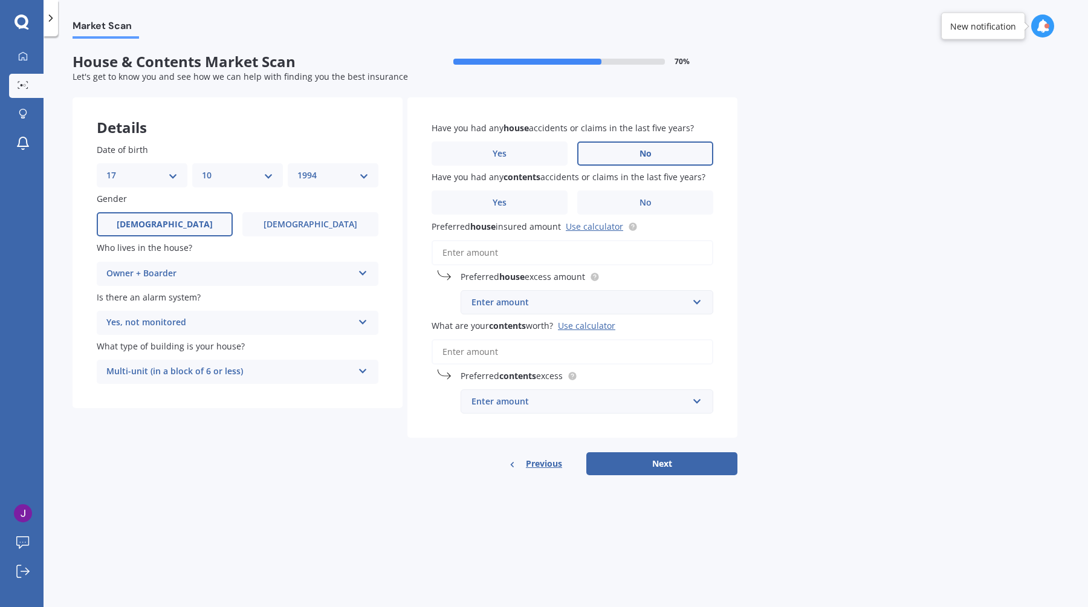
click at [640, 144] on label "No" at bounding box center [645, 153] width 136 height 24
click at [0, 0] on input "No" at bounding box center [0, 0] width 0 height 0
click at [624, 207] on label "No" at bounding box center [645, 202] width 136 height 24
click at [0, 0] on input "No" at bounding box center [0, 0] width 0 height 0
click at [583, 251] on input "Preferred house insured amount Use calculator" at bounding box center [573, 252] width 282 height 25
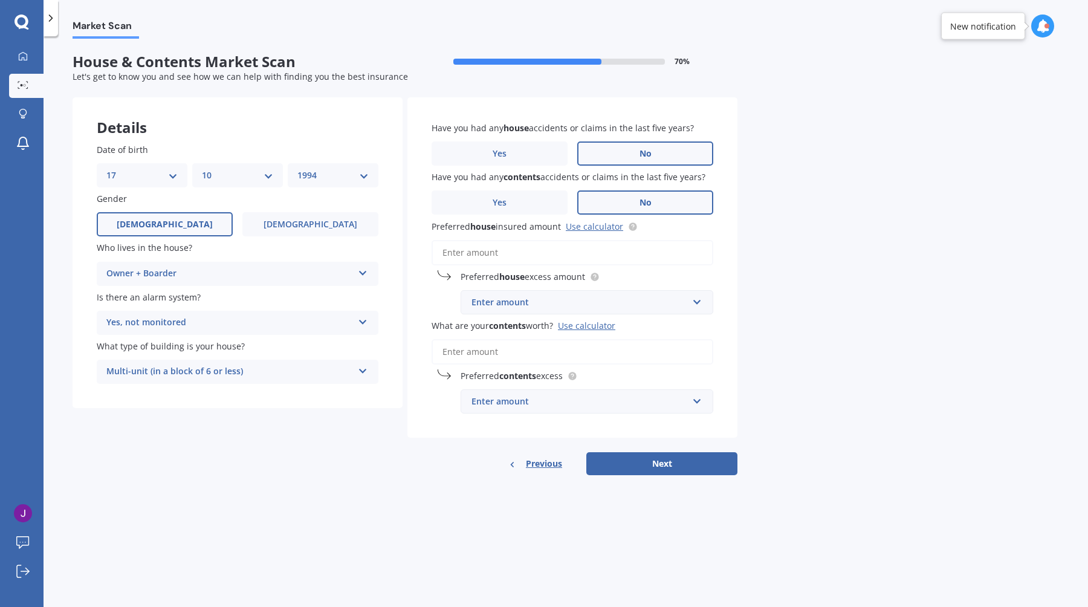
paste input "$387,544"
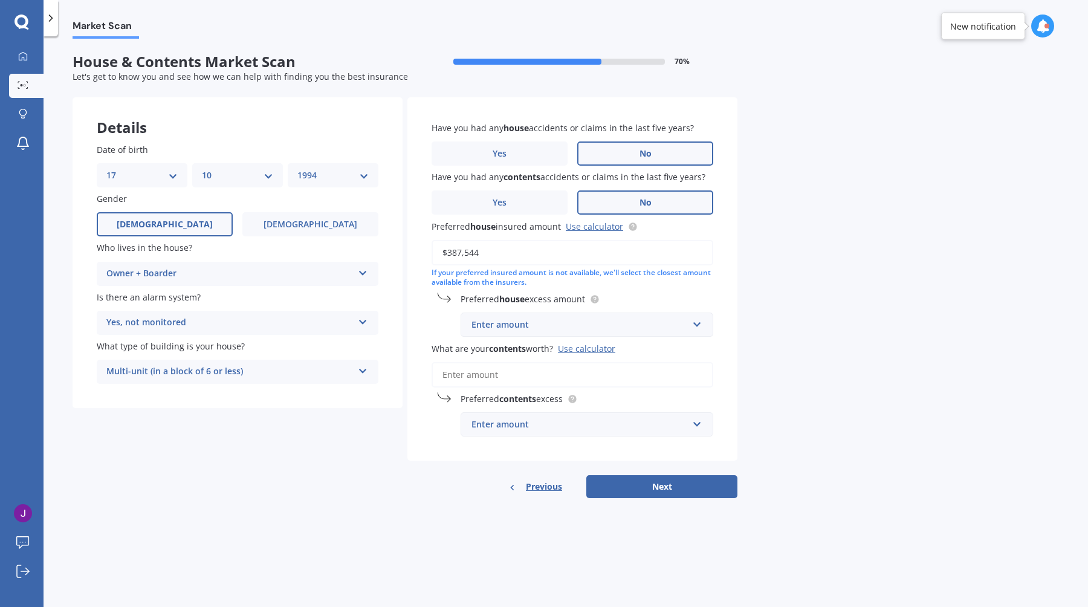
type input "$387,544"
click at [544, 380] on input "What are your contents worth? Use calculator" at bounding box center [573, 374] width 282 height 25
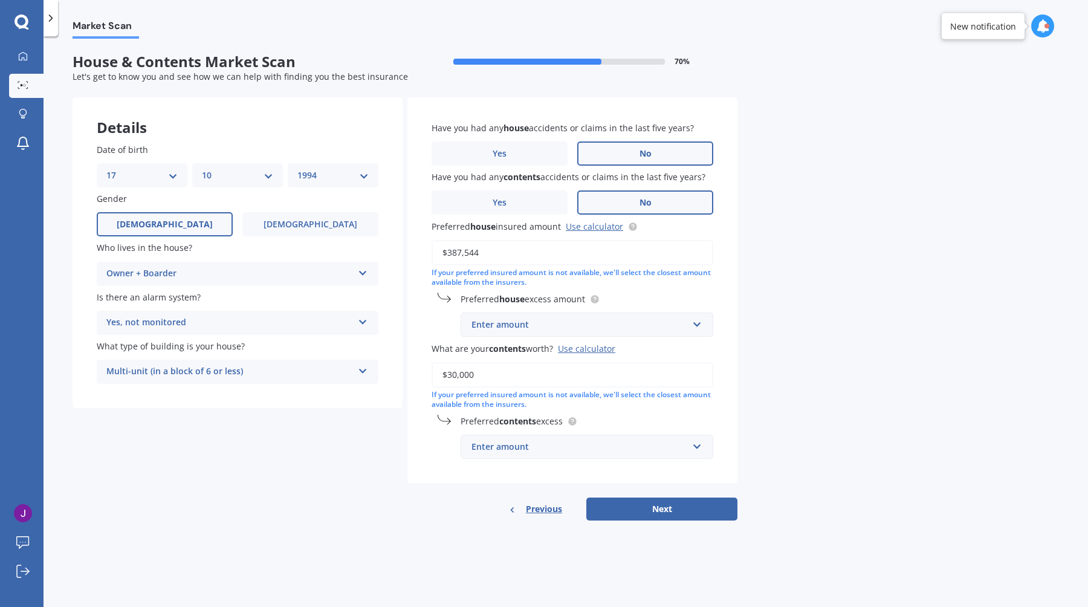
type input "$30,000"
click at [565, 317] on input "text" at bounding box center [583, 324] width 242 height 23
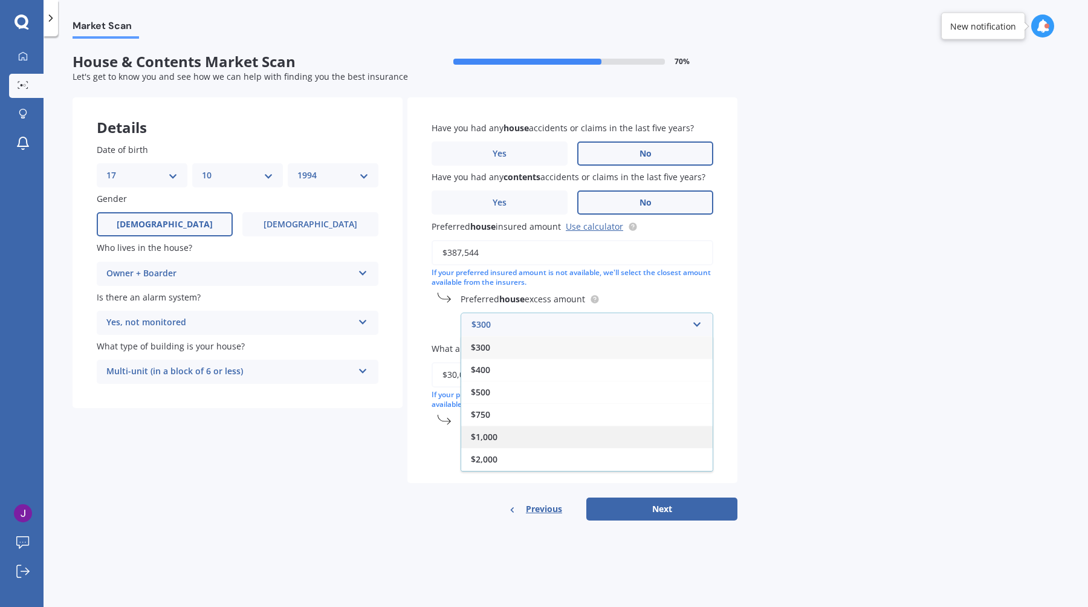
click at [515, 441] on div "$1,000" at bounding box center [587, 437] width 252 height 22
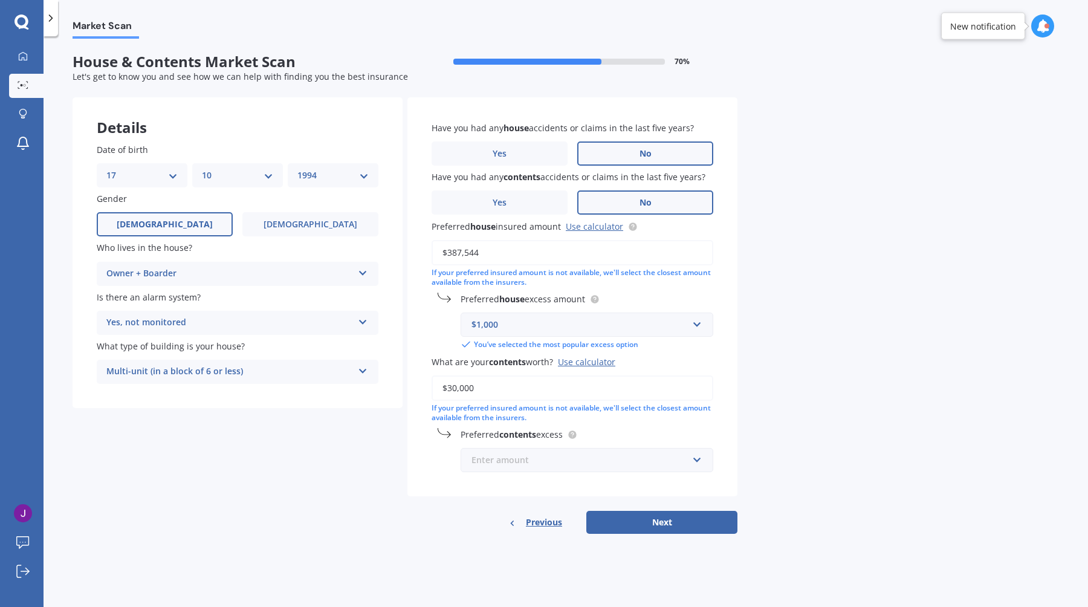
click at [515, 451] on input "text" at bounding box center [583, 460] width 242 height 23
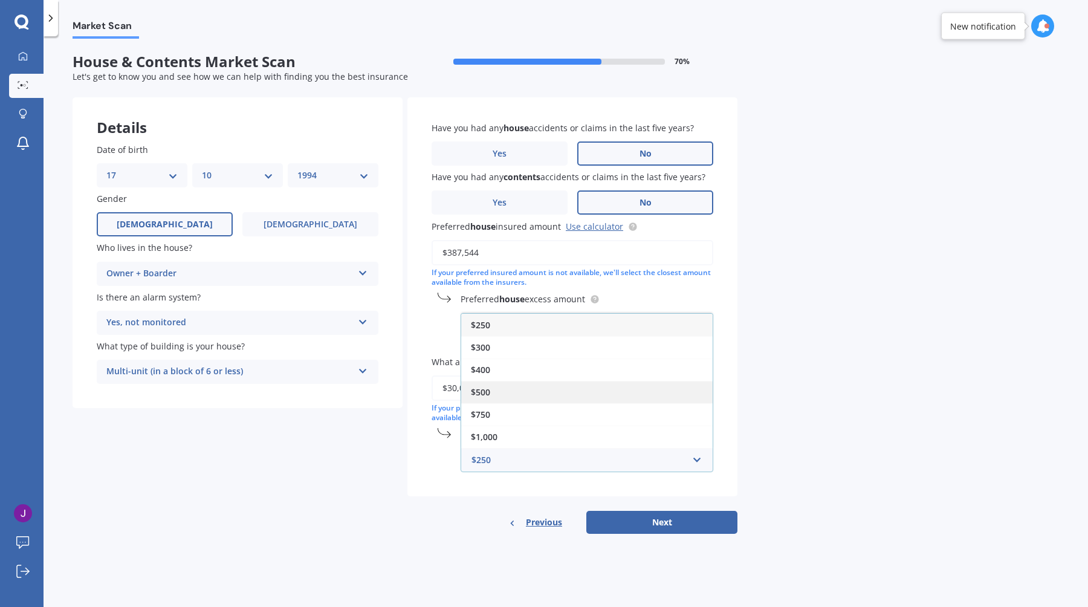
click at [523, 388] on div "$500" at bounding box center [587, 392] width 252 height 22
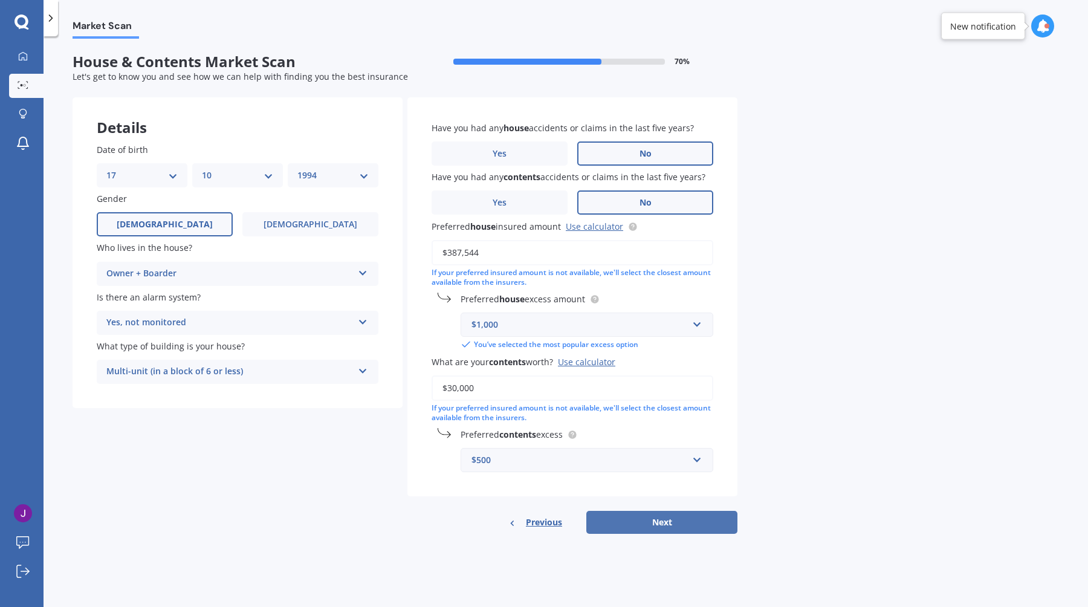
click at [660, 525] on button "Next" at bounding box center [661, 522] width 151 height 23
select select "17"
select select "10"
select select "1994"
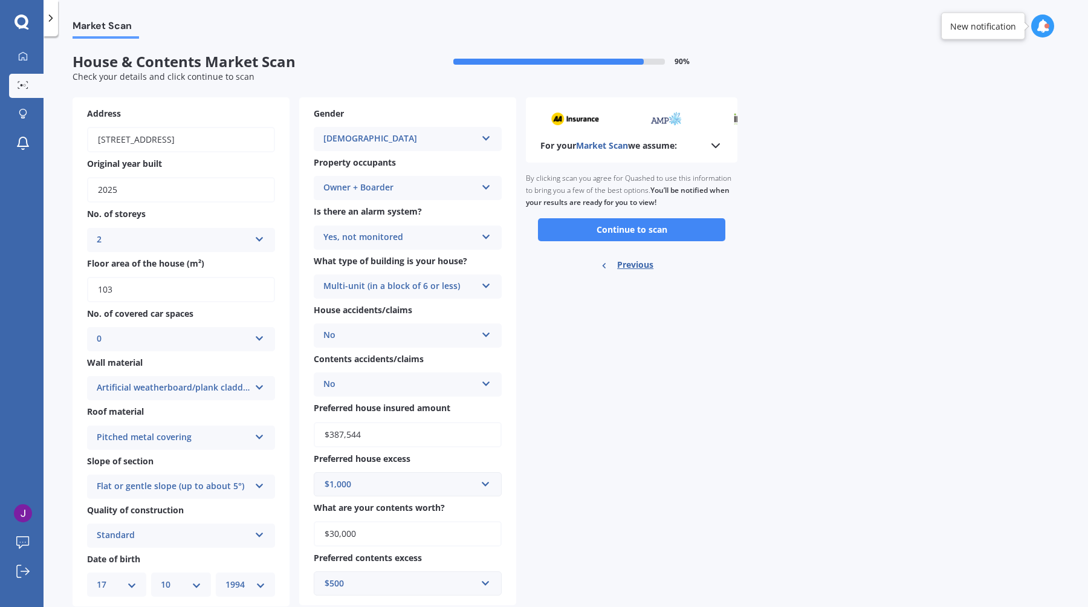
scroll to position [33, 0]
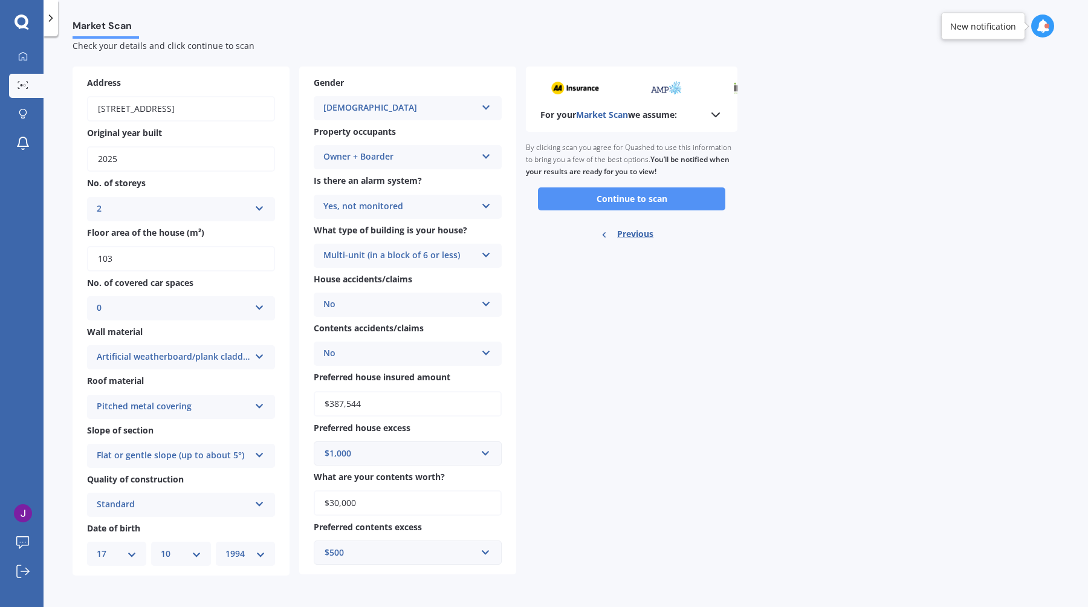
click at [600, 195] on button "Continue to scan" at bounding box center [631, 198] width 187 height 23
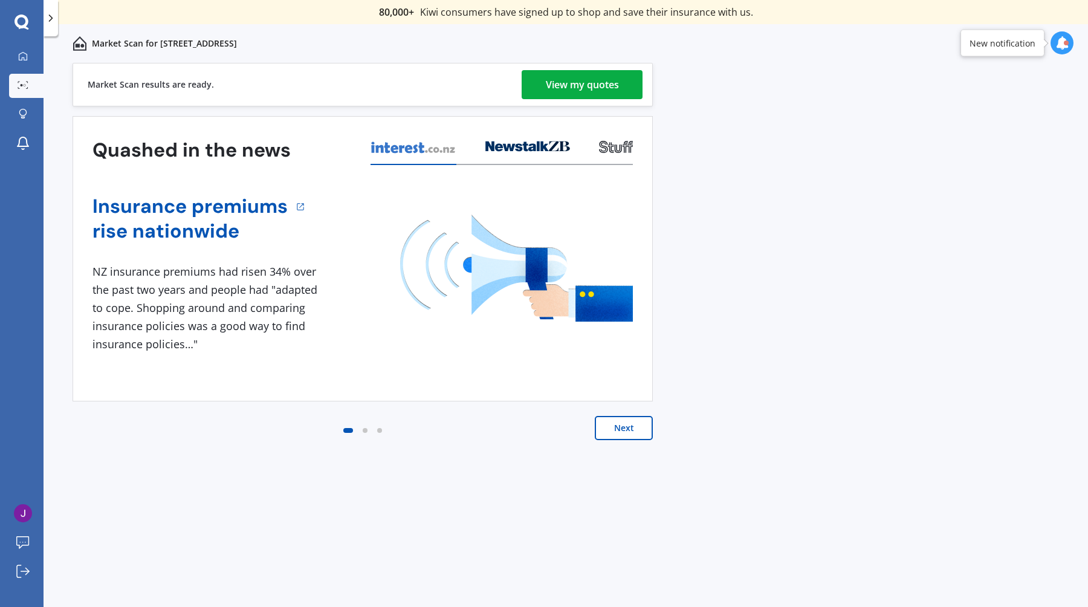
click at [603, 93] on div "View my quotes" at bounding box center [582, 84] width 73 height 29
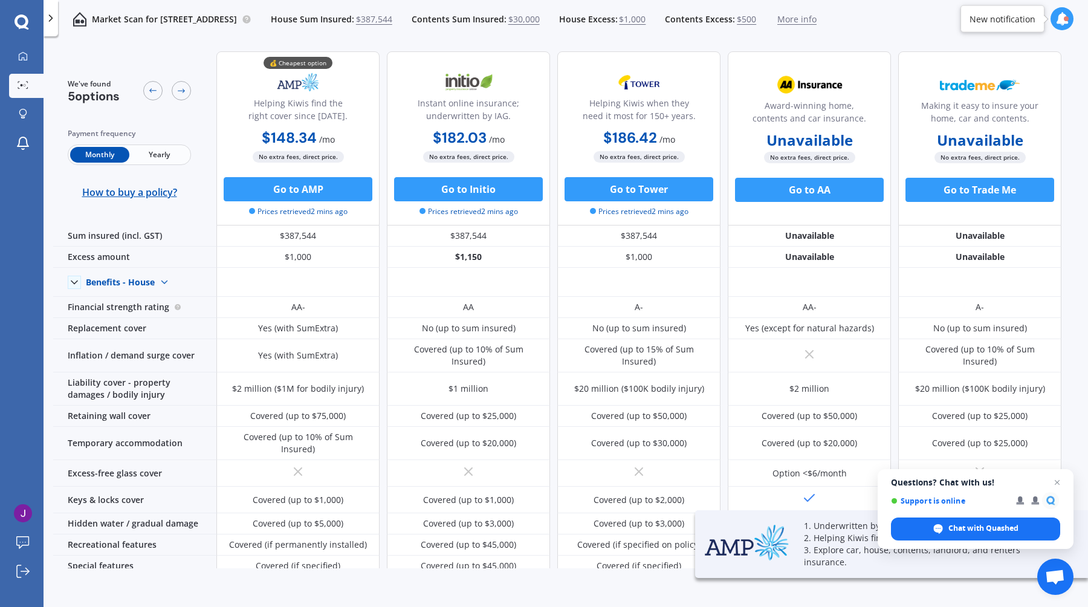
click at [169, 153] on span "Yearly" at bounding box center [158, 155] width 59 height 16
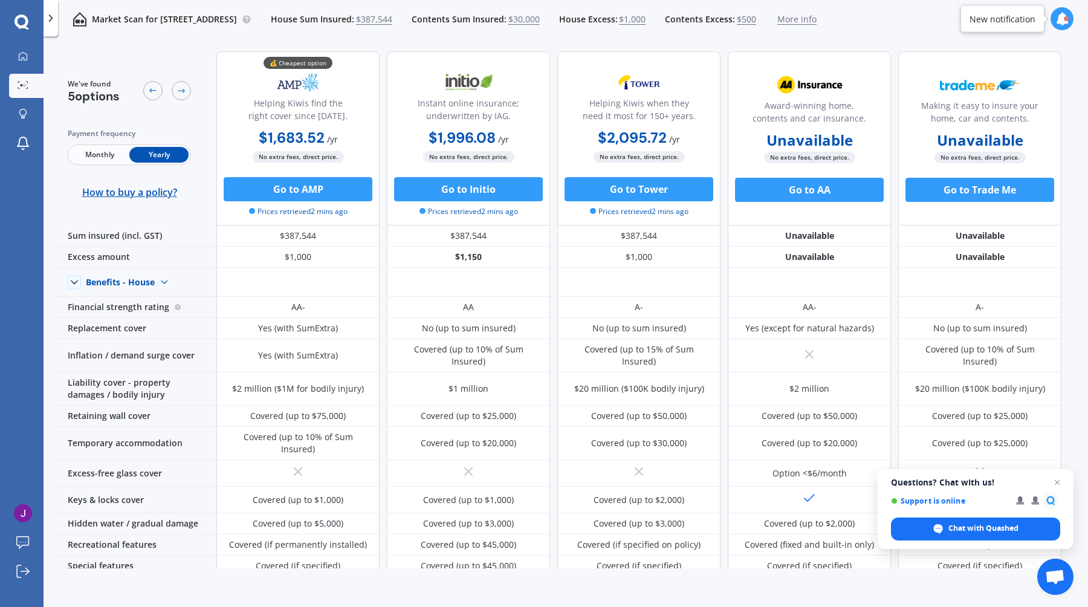
click at [100, 149] on span "Monthly" at bounding box center [99, 155] width 59 height 16
click at [181, 84] on div at bounding box center [181, 90] width 19 height 19
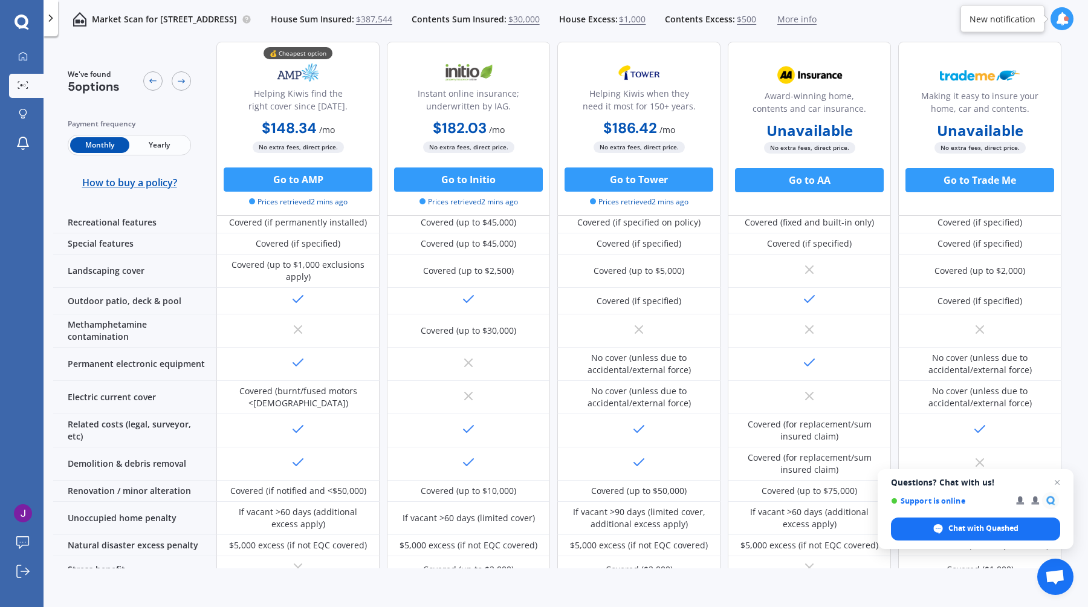
scroll to position [414, 0]
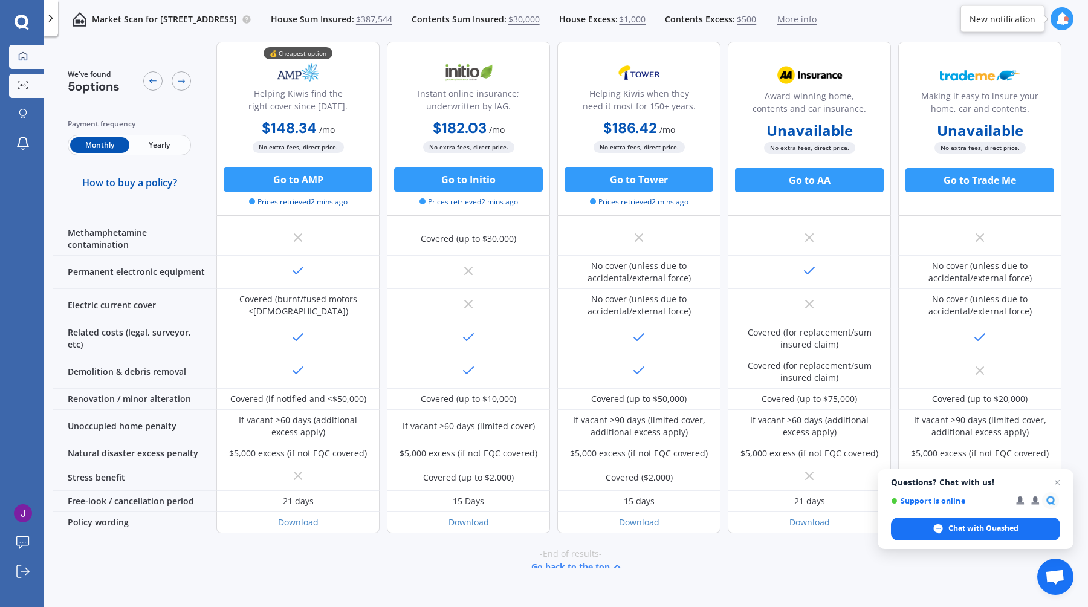
click at [30, 57] on div at bounding box center [23, 56] width 18 height 11
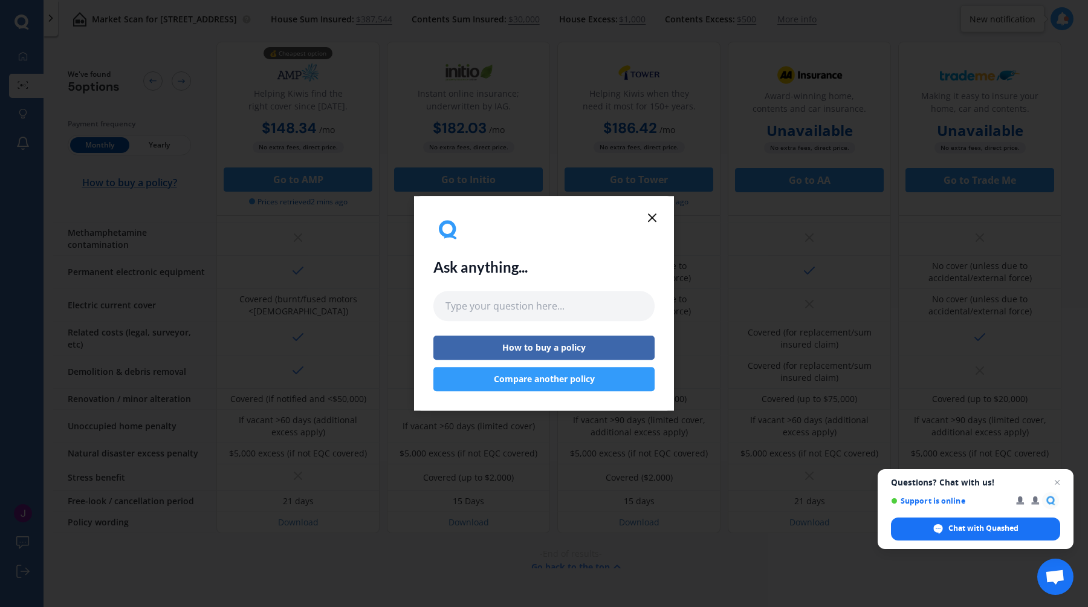
click at [656, 214] on line at bounding box center [652, 217] width 7 height 7
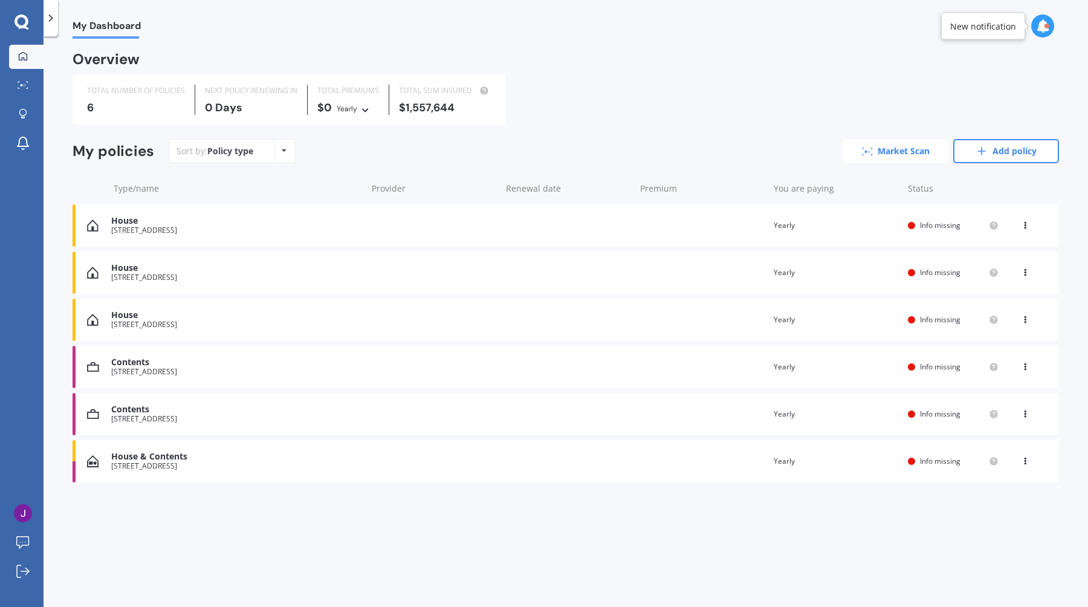
click at [857, 147] on link "Market Scan" at bounding box center [896, 151] width 106 height 24
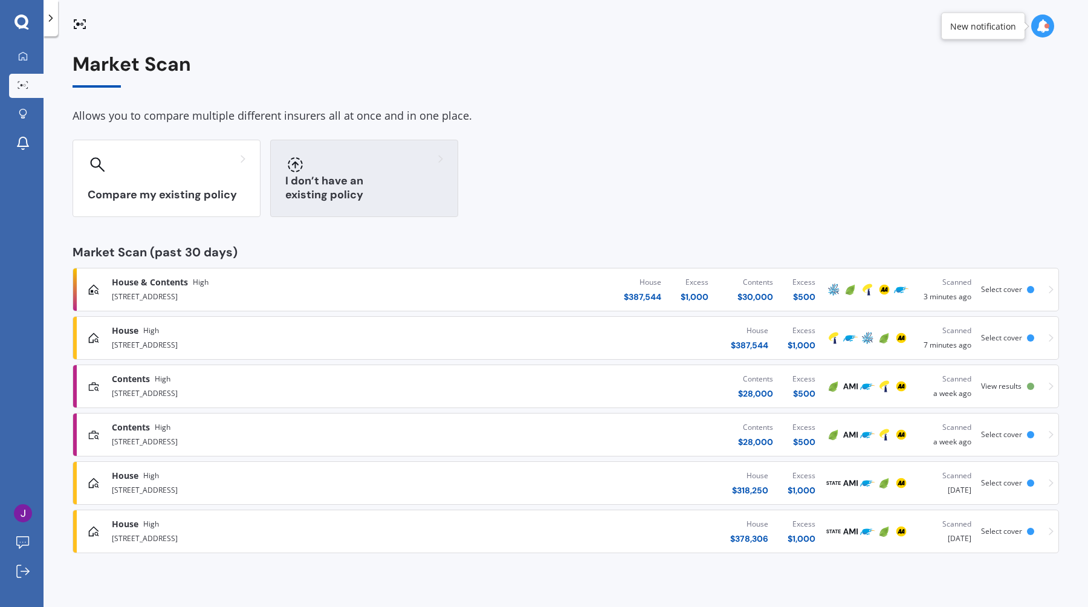
click at [366, 200] on h3 "I don’t have an existing policy" at bounding box center [364, 188] width 158 height 28
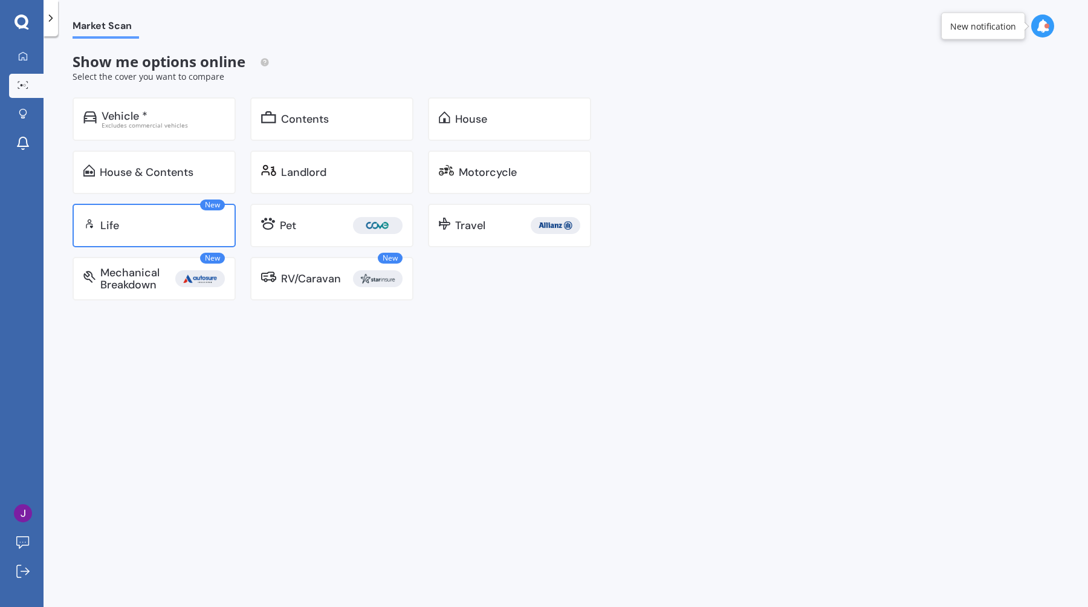
click at [159, 227] on div "Life" at bounding box center [162, 225] width 125 height 12
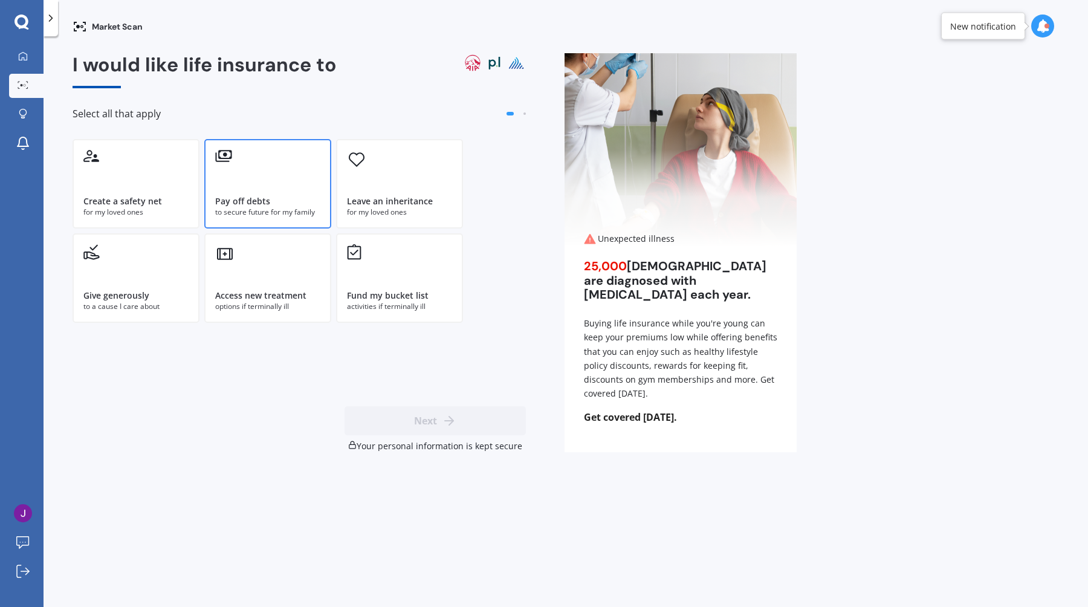
click at [242, 167] on div "Pay off debts to secure future for my family" at bounding box center [267, 183] width 127 height 89
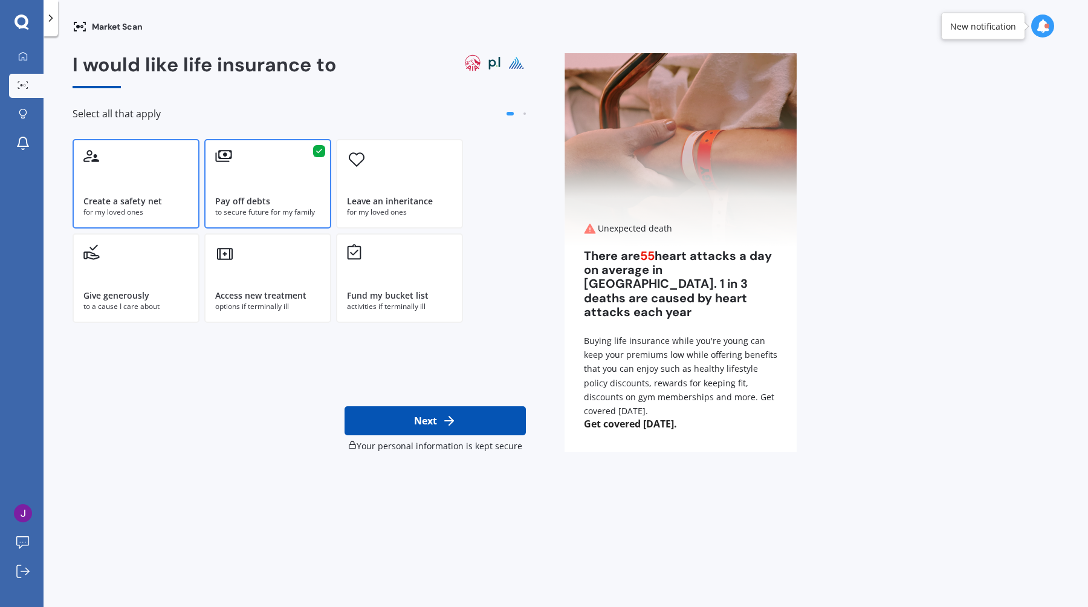
click at [163, 155] on div "Create a safety net for my loved ones" at bounding box center [136, 183] width 127 height 89
click at [407, 423] on button "Next" at bounding box center [435, 420] width 181 height 29
select select "17"
select select "10"
select select "1994"
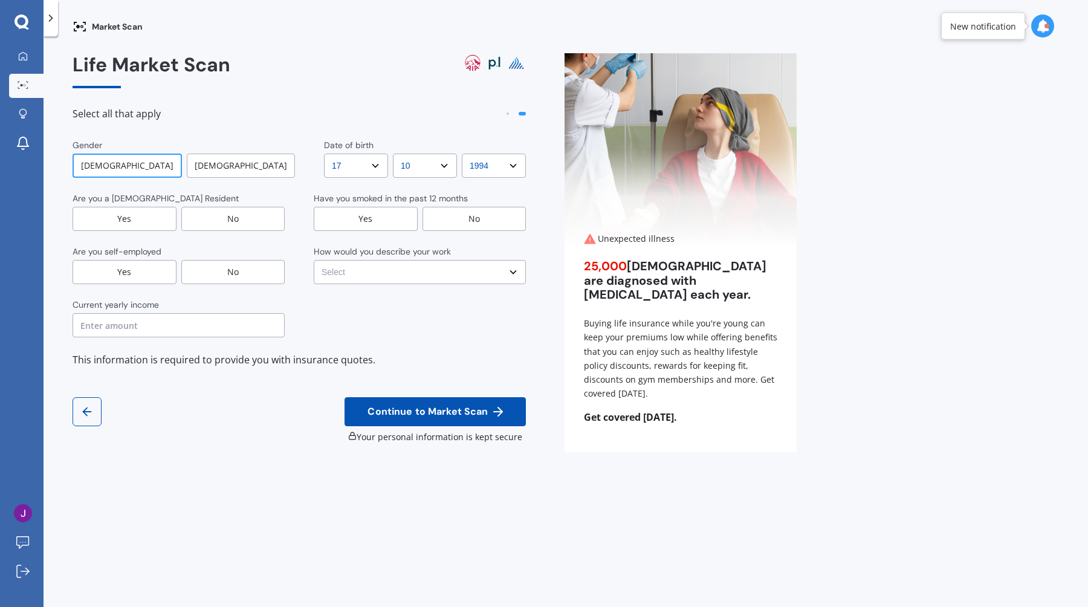
click at [79, 414] on button "button" at bounding box center [87, 411] width 29 height 29
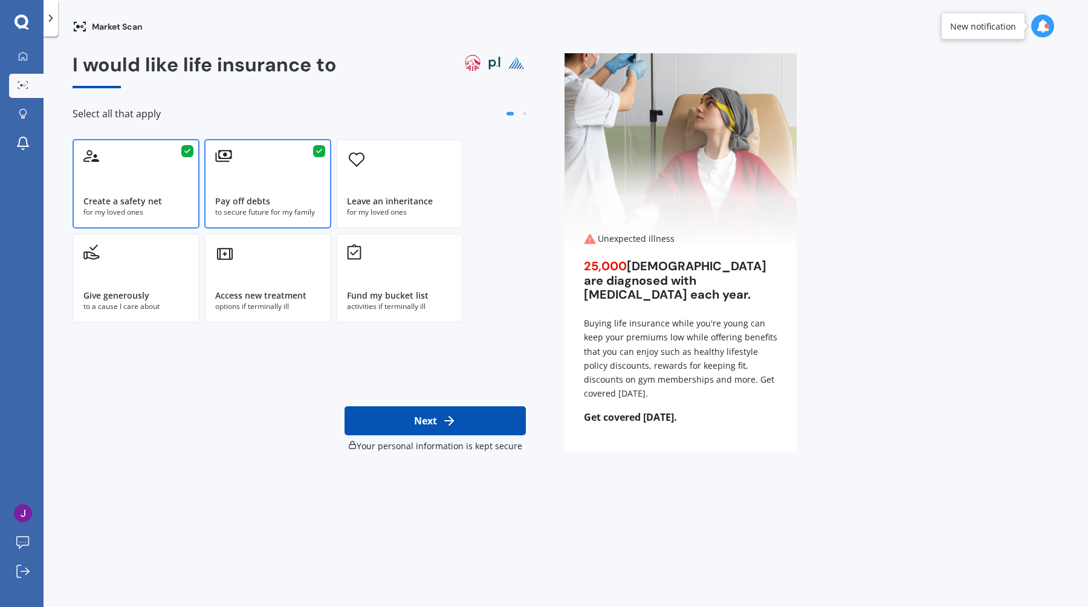
click at [158, 150] on div "Create a safety net for my loved ones" at bounding box center [136, 183] width 127 height 89
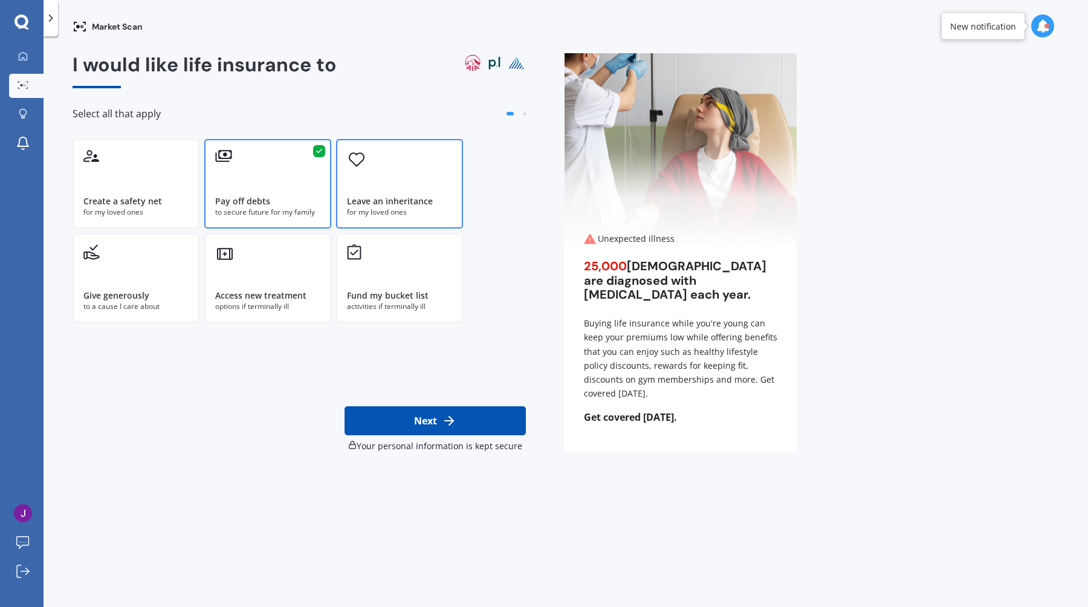
click at [418, 160] on div "Leave an inheritance for my loved ones" at bounding box center [399, 183] width 127 height 89
click at [429, 421] on button "Next" at bounding box center [435, 420] width 181 height 29
select select "17"
select select "10"
select select "1994"
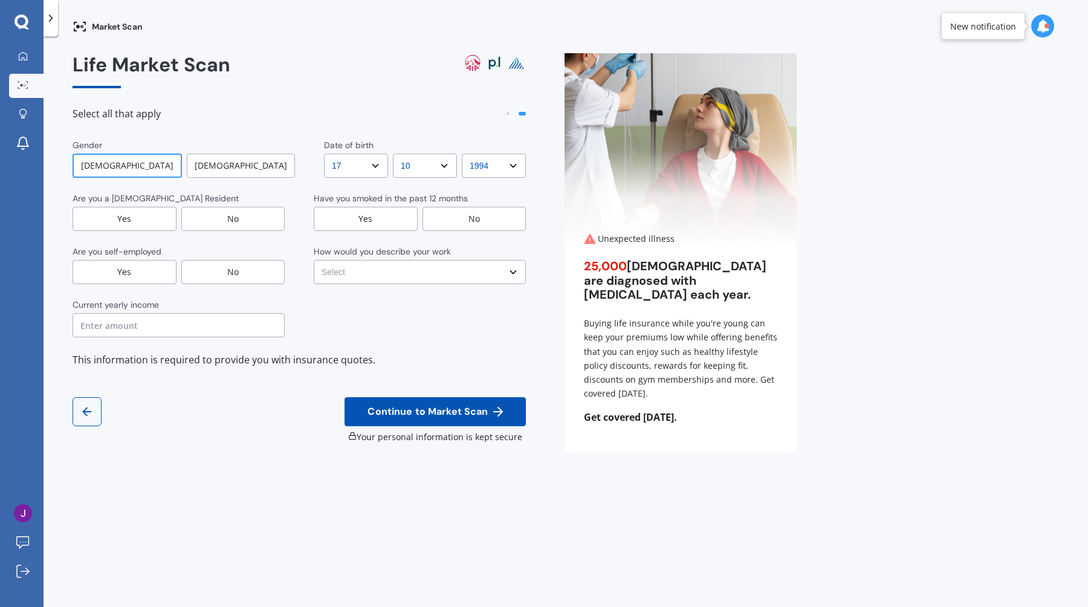
click at [140, 218] on div "Yes" at bounding box center [125, 219] width 104 height 24
click at [246, 270] on div "No" at bounding box center [233, 272] width 104 height 24
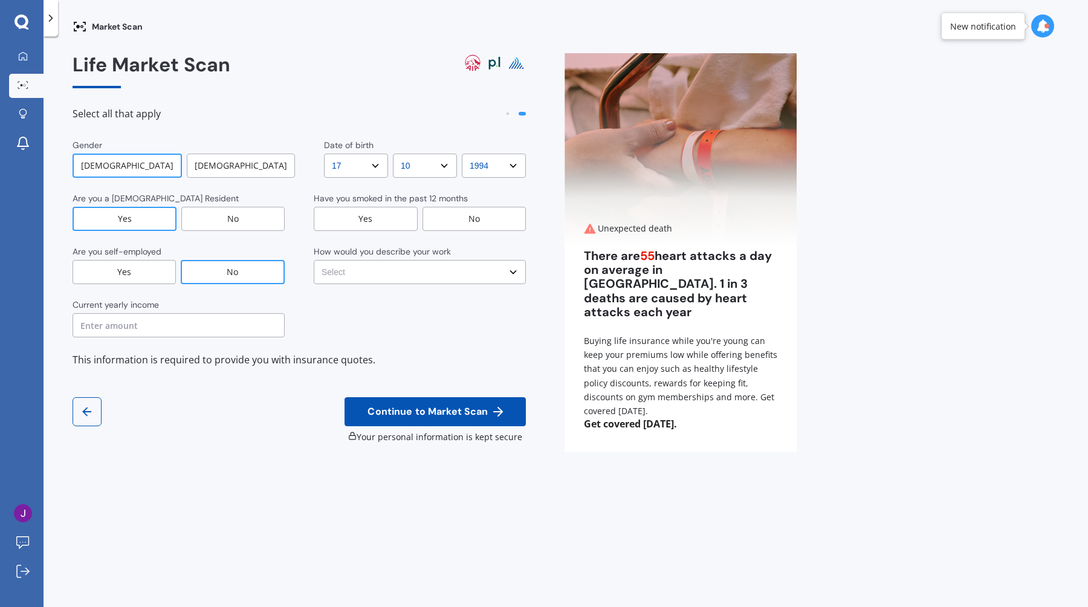
click at [175, 320] on input "text" at bounding box center [179, 325] width 212 height 24
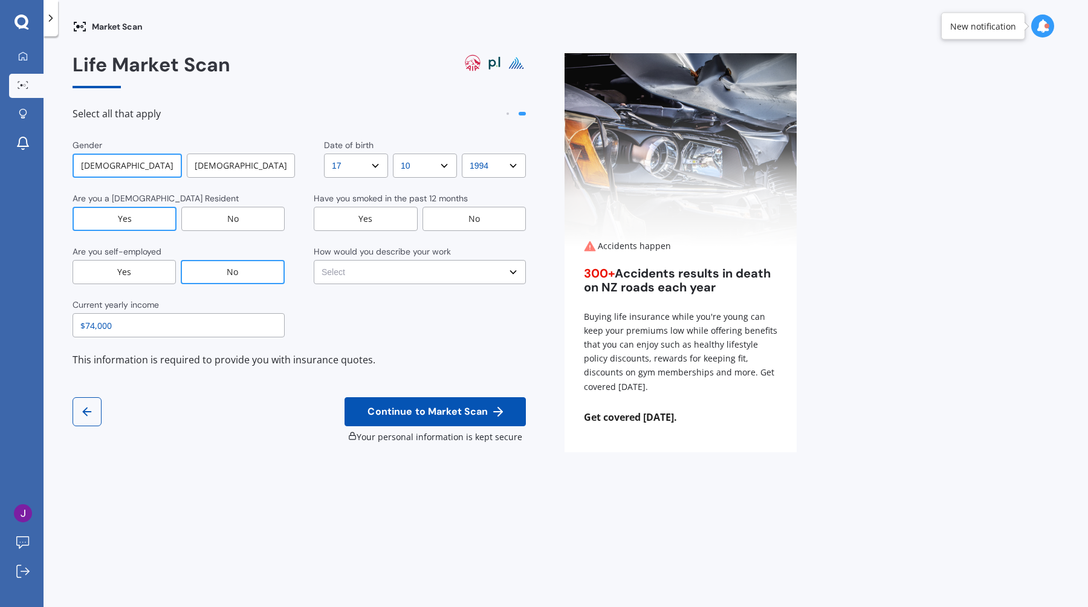
type input "$74,000"
click at [487, 213] on div "No" at bounding box center [475, 219] width 104 height 24
click at [466, 279] on select "Select No manual work e.g. lawyer, consultant, engineer Light manual work [PERS…" at bounding box center [420, 272] width 212 height 24
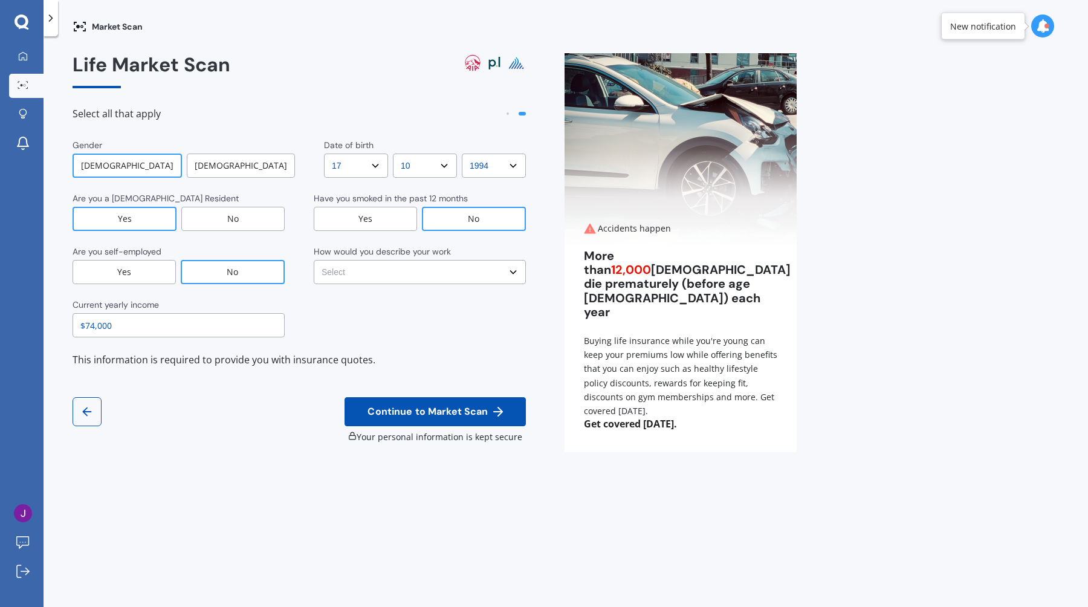
select select "No manual work e.g. lawyer, consultant, engineer"
click at [314, 260] on select "Select No manual work e.g. lawyer, consultant, engineer Light manual work [PERS…" at bounding box center [420, 272] width 212 height 24
click at [448, 414] on span "Continue to Market Scan" at bounding box center [427, 411] width 125 height 11
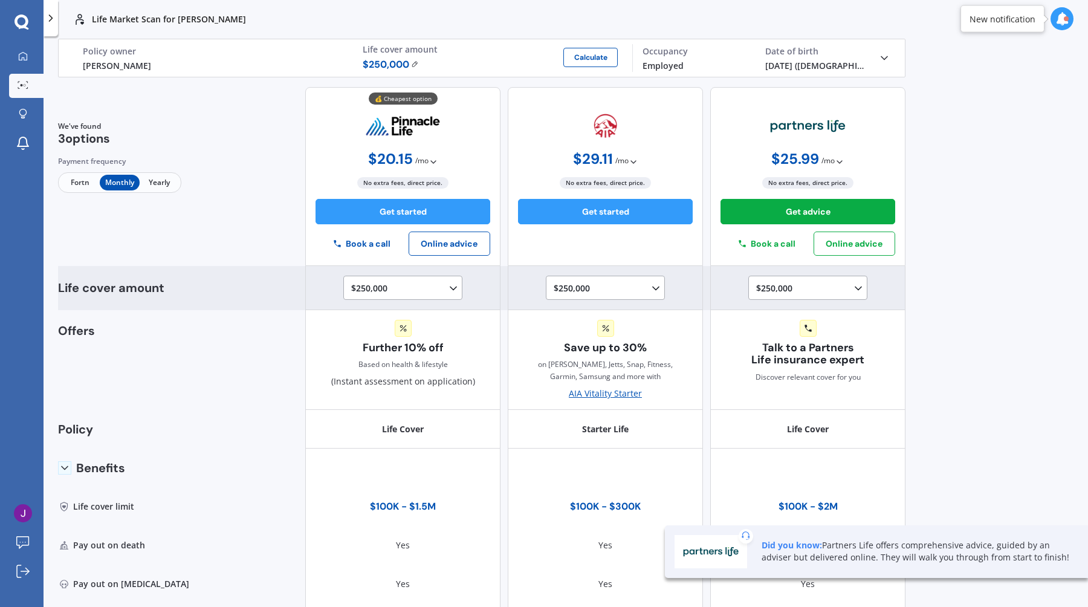
click at [421, 290] on div "$250,000 $100,000 $150,000 $200,000 $250,000 $300,000 $350,000 $400,000 $500,00…" at bounding box center [405, 288] width 108 height 15
click at [397, 312] on div "$100,000" at bounding box center [405, 311] width 107 height 22
